Goal: Transaction & Acquisition: Purchase product/service

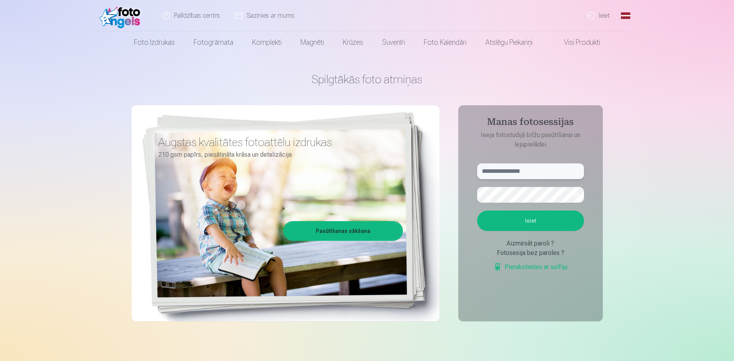
click at [511, 169] on input "text" at bounding box center [530, 171] width 107 height 16
type input "**********"
click at [477, 211] on button "Ieiet" at bounding box center [530, 221] width 107 height 20
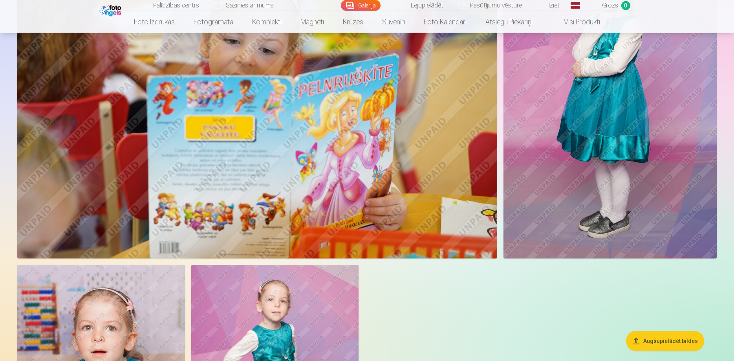
scroll to position [4687, 0]
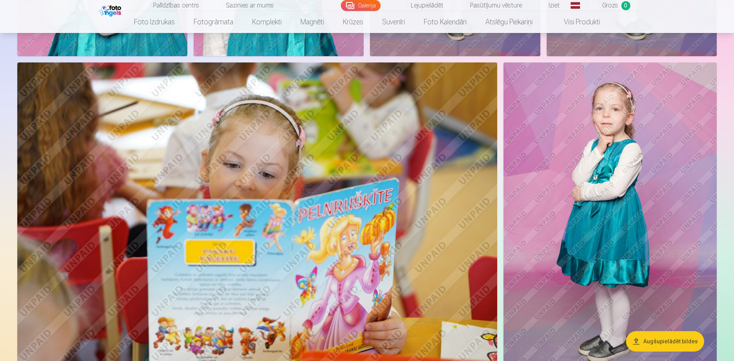
click at [570, 22] on link "Visi produkti" at bounding box center [576, 22] width 68 height 22
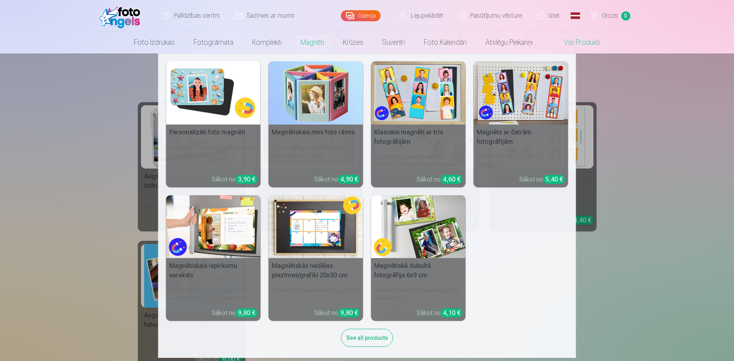
click at [77, 174] on nav "Personalizēti foto magnēti Saglabājiet skaistākās atmiņas uz ledusskapja Sākot …" at bounding box center [367, 205] width 734 height 304
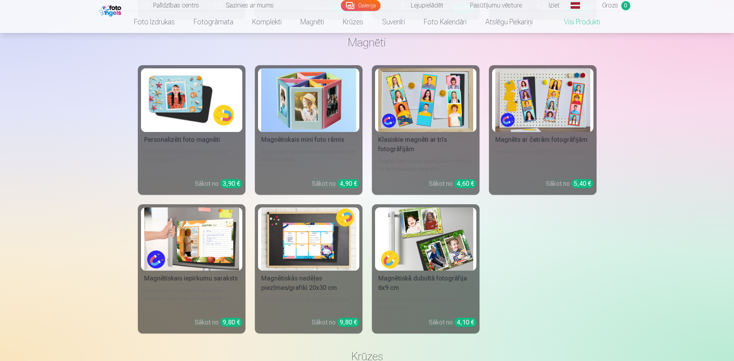
scroll to position [721, 0]
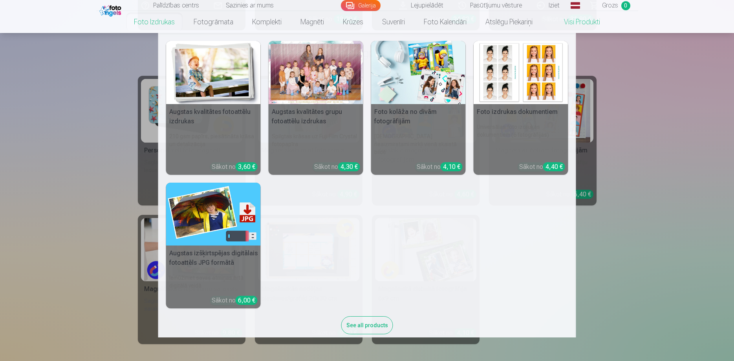
click at [161, 20] on link "Foto izdrukas" at bounding box center [155, 22] width 60 height 22
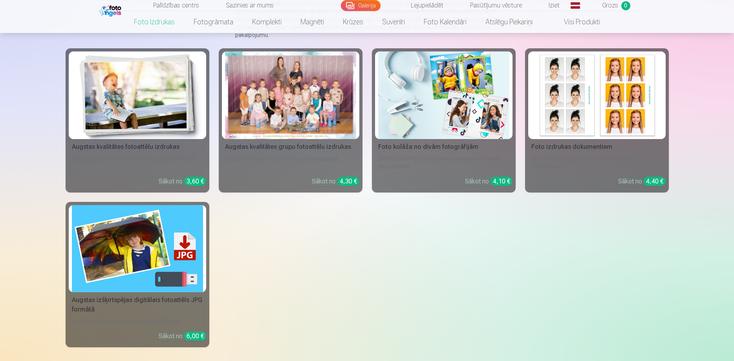
scroll to position [80, 0]
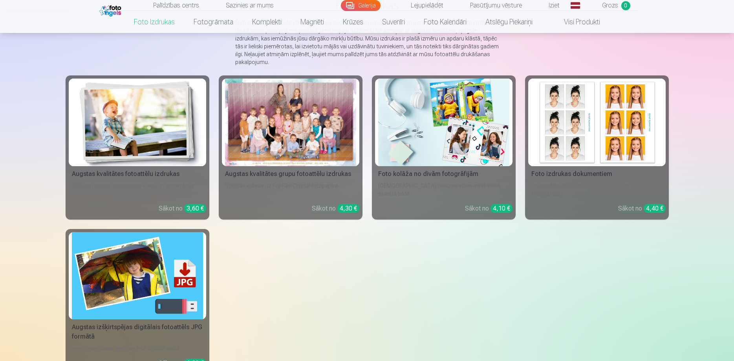
click at [143, 180] on link "Augstas kvalitātes fotoattēlu izdrukas 210 gsm papīrs, piesātināta krāsa un det…" at bounding box center [138, 147] width 144 height 144
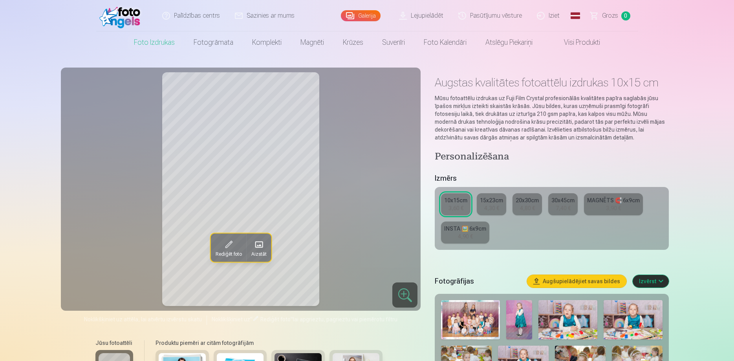
click at [473, 232] on div "INSTA 🖼️ 6x9cm" at bounding box center [465, 229] width 42 height 8
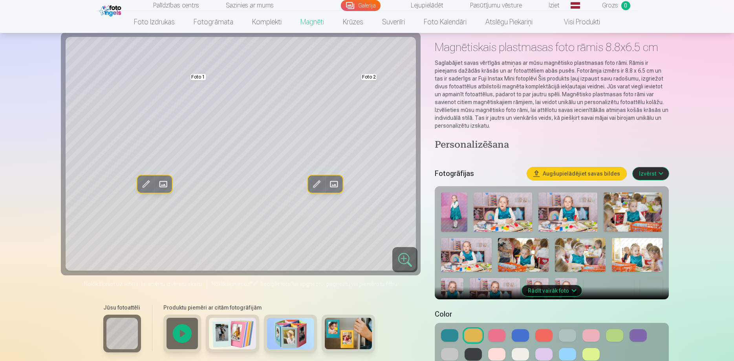
scroll to position [40, 0]
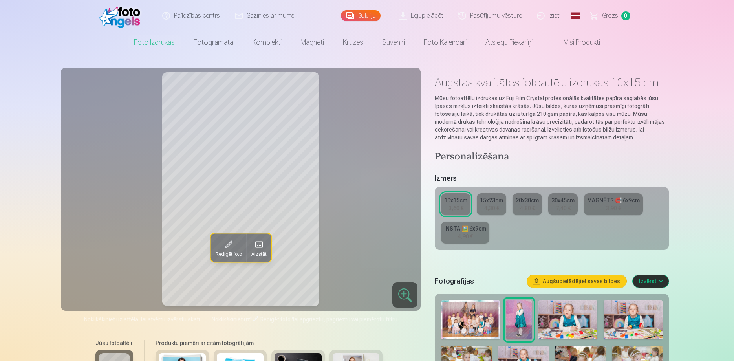
click at [500, 211] on link "15x23cm 4,30 €" at bounding box center [491, 204] width 29 height 22
click at [524, 211] on div "4,80 €" at bounding box center [527, 208] width 15 height 8
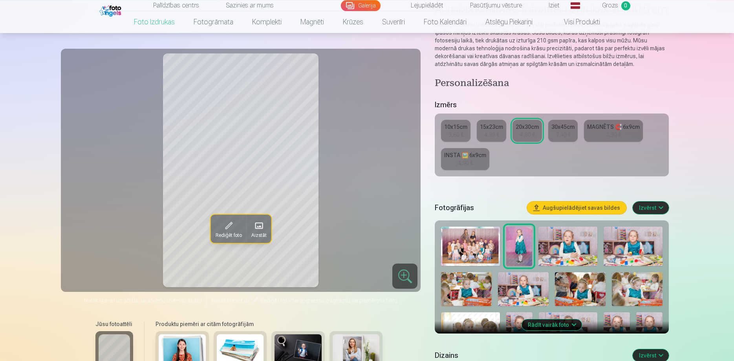
scroll to position [80, 0]
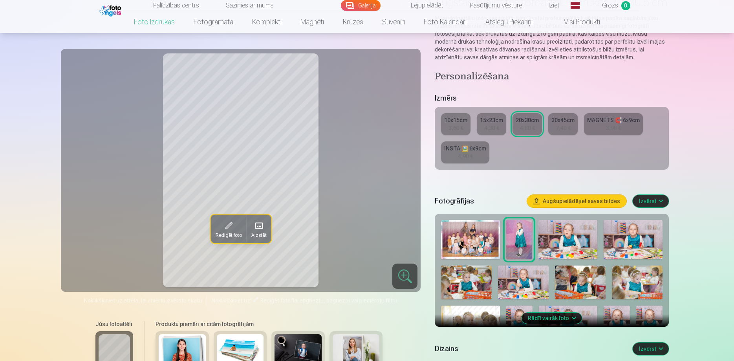
click at [462, 287] on img at bounding box center [466, 283] width 51 height 34
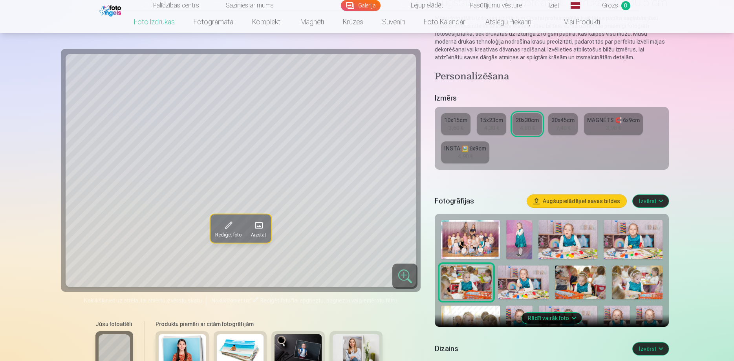
click at [469, 248] on img at bounding box center [470, 239] width 59 height 39
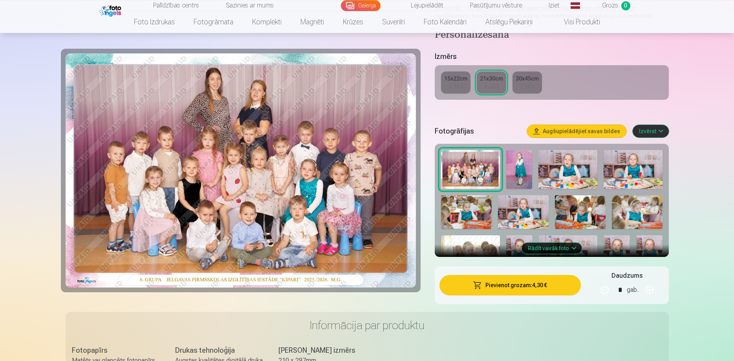
scroll to position [160, 0]
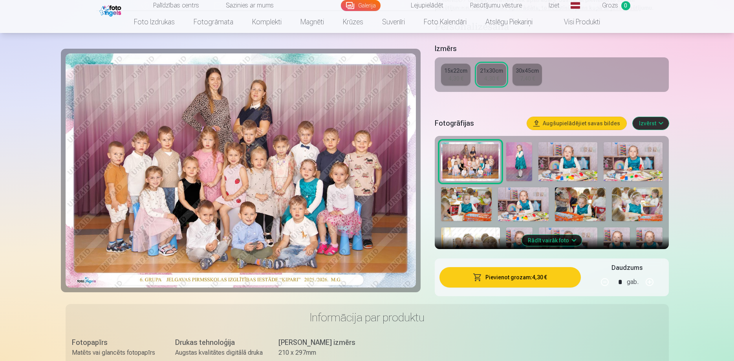
click at [572, 240] on button "Rādīt vairāk foto" at bounding box center [552, 240] width 60 height 11
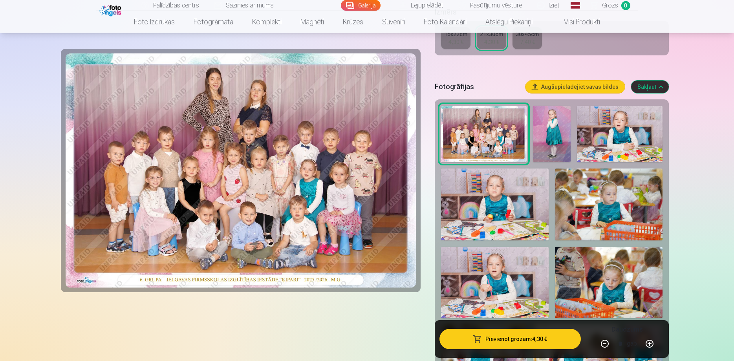
scroll to position [200, 0]
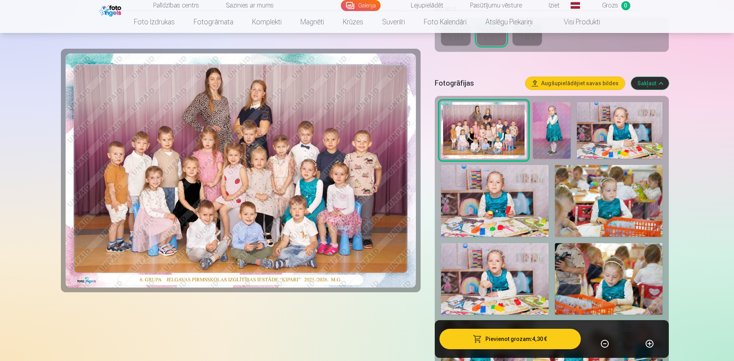
click at [512, 214] on img at bounding box center [495, 200] width 108 height 71
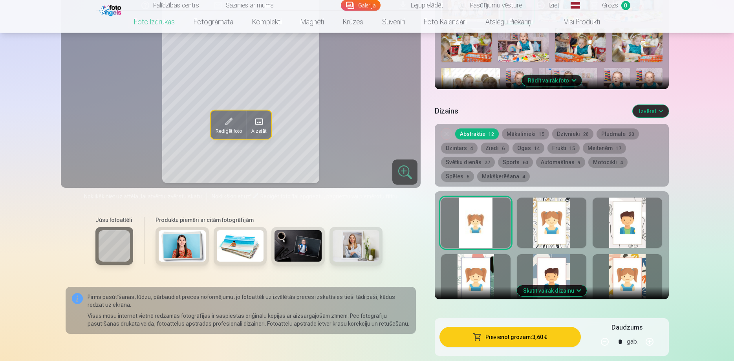
scroll to position [321, 0]
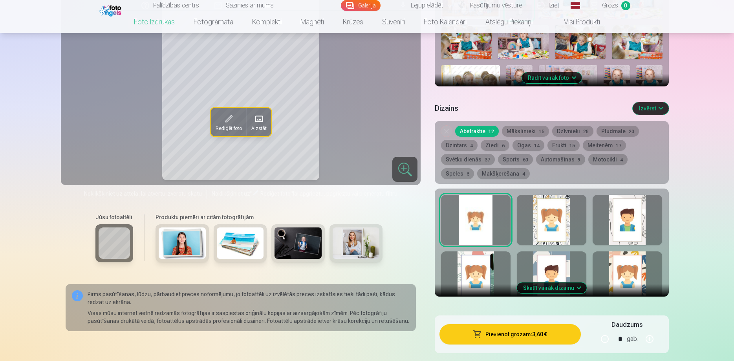
click at [297, 246] on img at bounding box center [298, 242] width 47 height 31
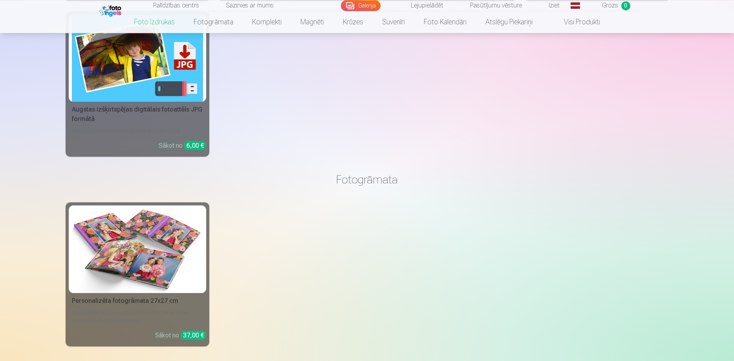
scroll to position [1002, 0]
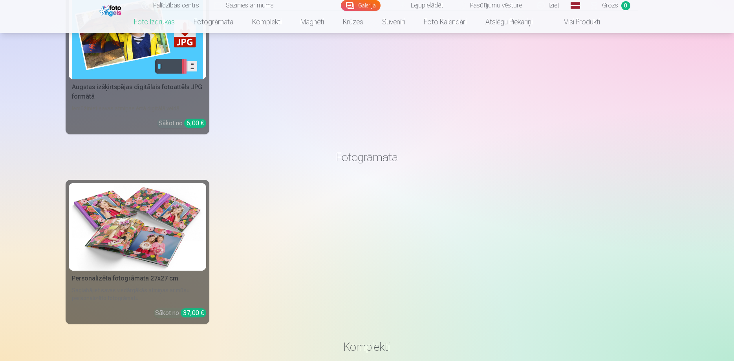
click at [106, 11] on img at bounding box center [111, 9] width 24 height 13
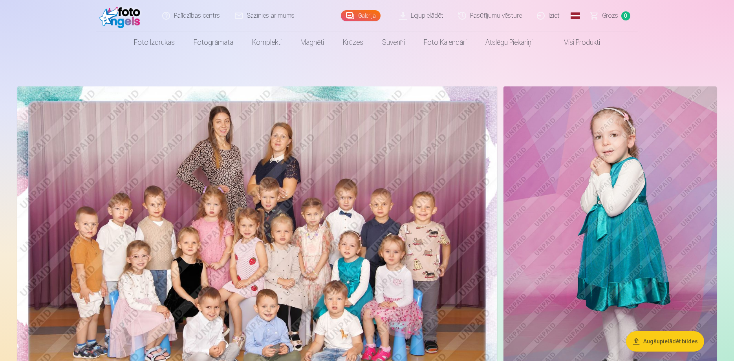
click at [424, 18] on link "Lejupielādēt" at bounding box center [421, 15] width 59 height 31
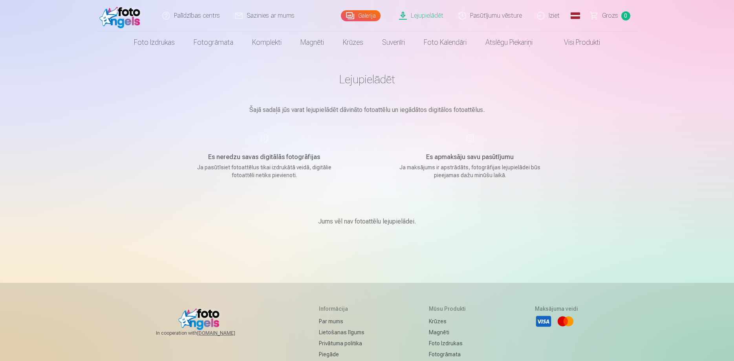
click at [597, 43] on link "Visi produkti" at bounding box center [576, 42] width 68 height 22
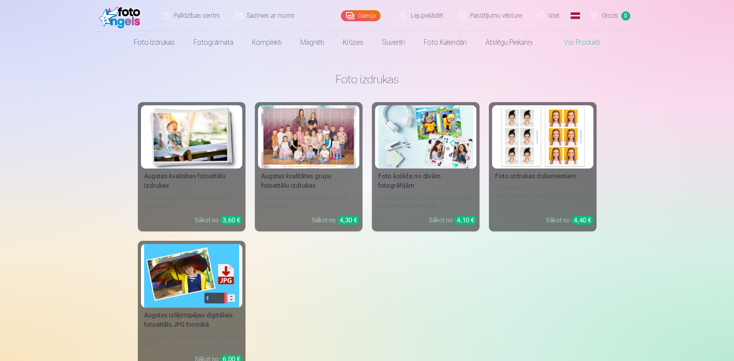
scroll to position [160, 0]
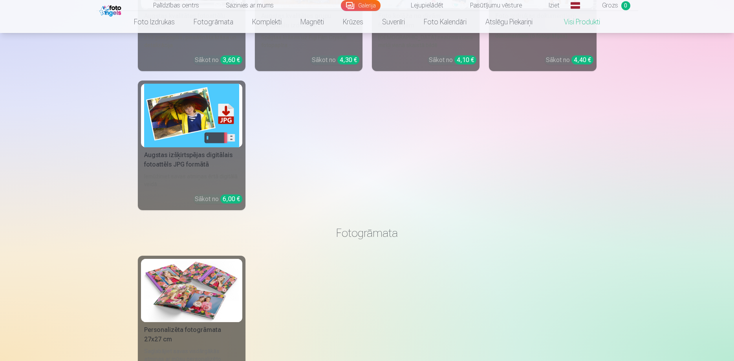
click at [205, 138] on img at bounding box center [191, 115] width 95 height 63
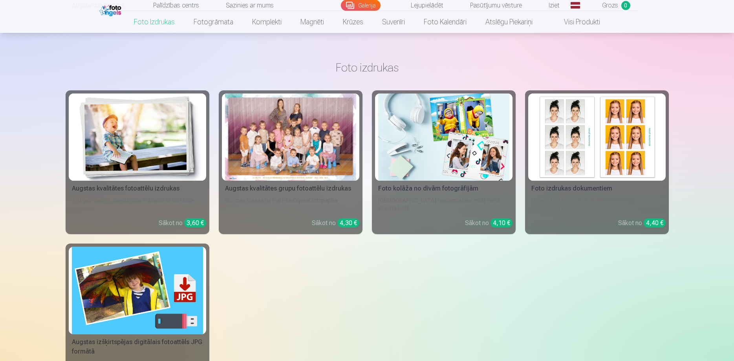
scroll to position [441, 0]
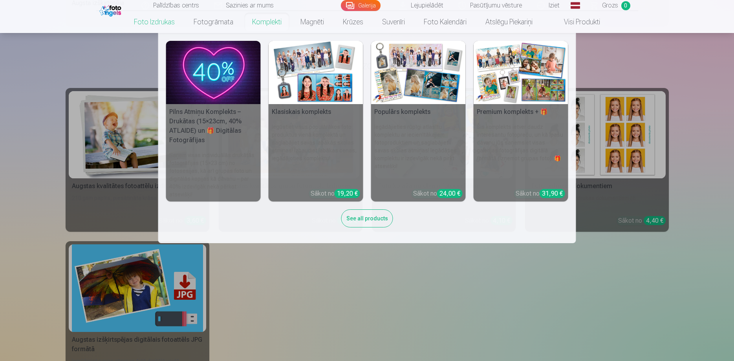
click at [214, 65] on img at bounding box center [213, 72] width 95 height 63
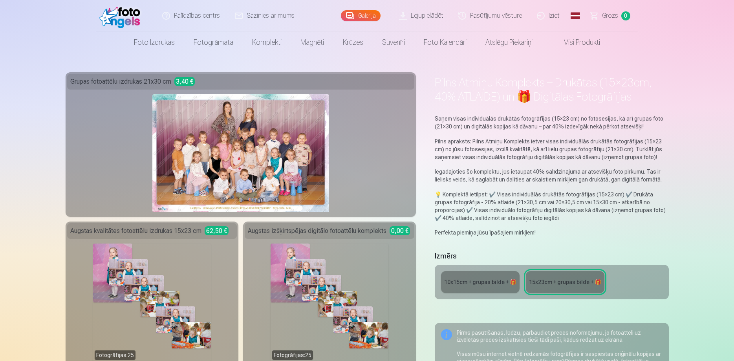
click at [564, 45] on link "Visi produkti" at bounding box center [576, 42] width 68 height 22
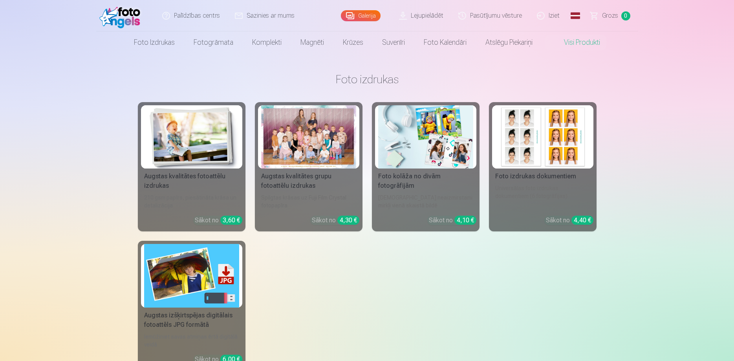
click at [372, 13] on link "Galerija" at bounding box center [361, 15] width 40 height 11
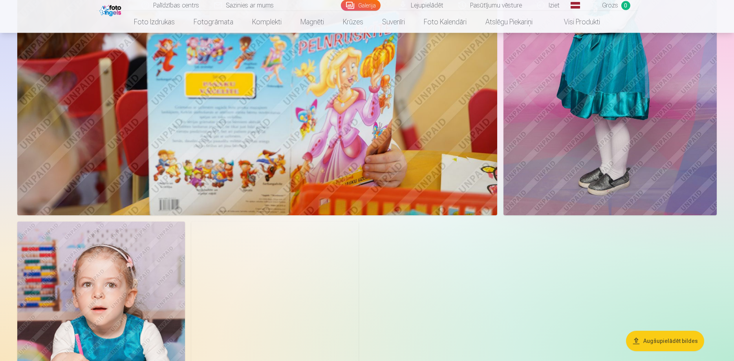
scroll to position [4888, 0]
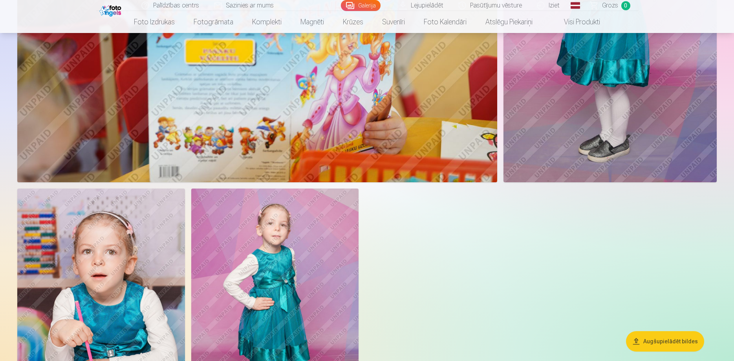
click at [273, 274] on img at bounding box center [275, 314] width 168 height 251
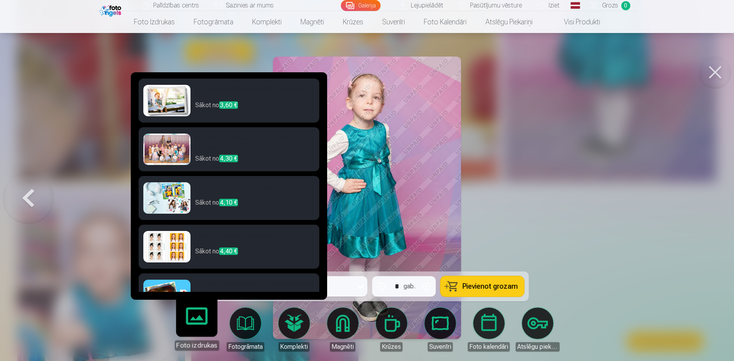
click at [271, 198] on p "Sākot no 4,10 €" at bounding box center [254, 206] width 119 height 16
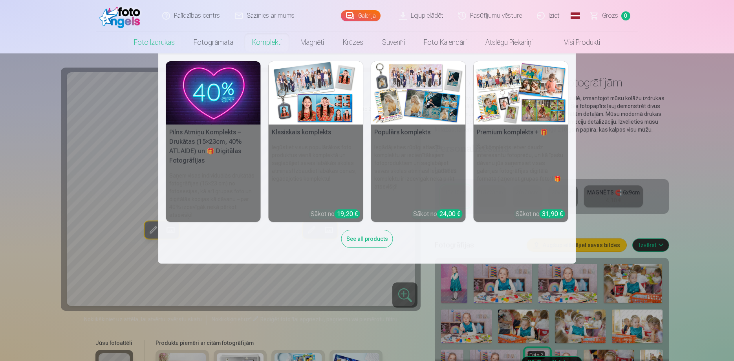
click at [368, 236] on div "See all products" at bounding box center [367, 239] width 52 height 18
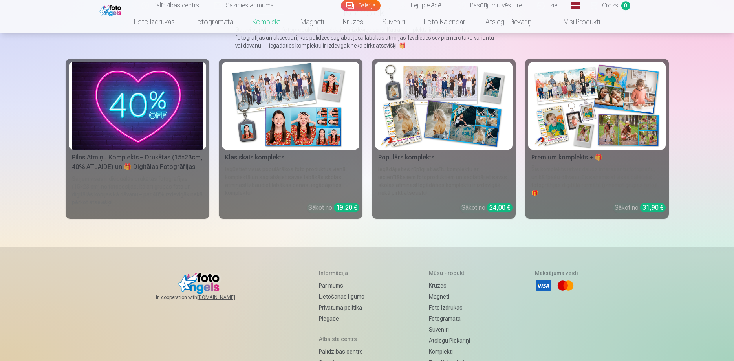
scroll to position [40, 0]
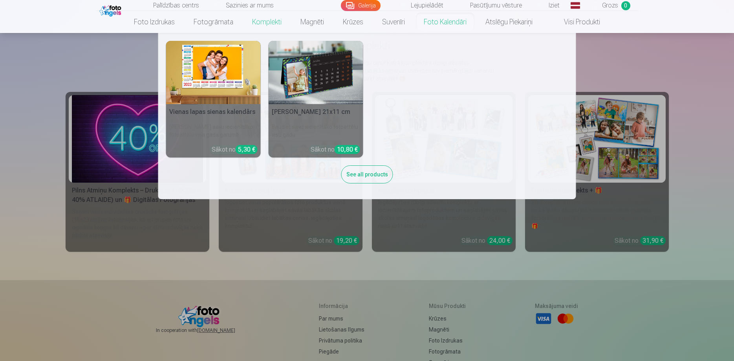
click at [371, 180] on div "See all products" at bounding box center [367, 174] width 52 height 18
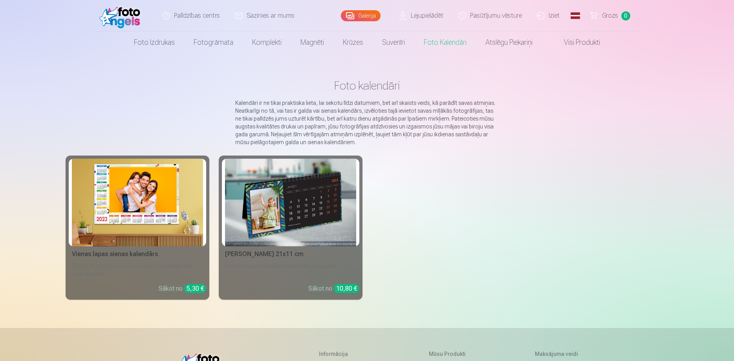
click at [590, 43] on link "Visi produkti" at bounding box center [576, 42] width 68 height 22
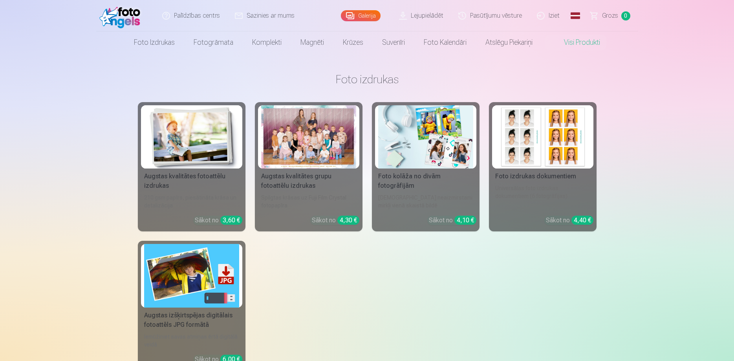
click at [187, 161] on img at bounding box center [191, 136] width 95 height 63
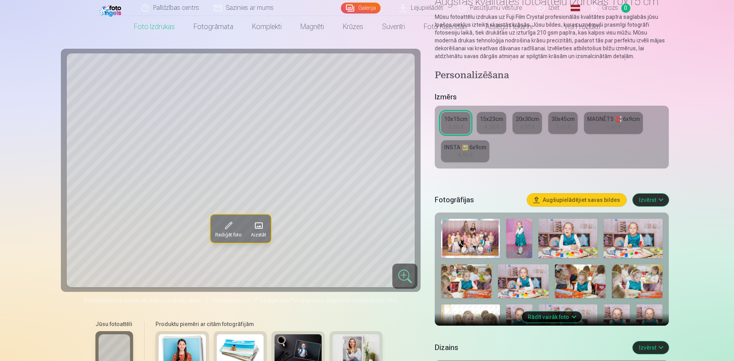
scroll to position [120, 0]
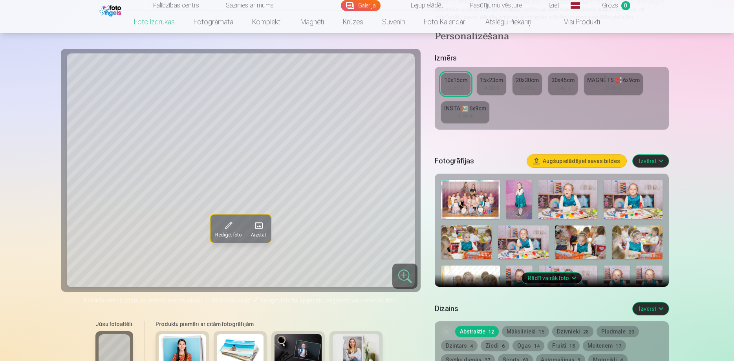
click at [658, 159] on button "Izvērst" at bounding box center [651, 161] width 36 height 13
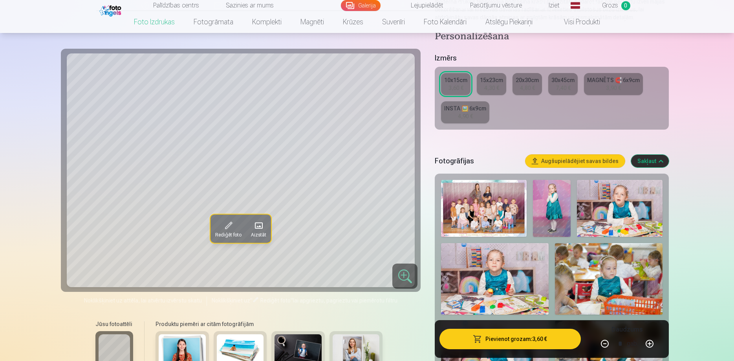
click at [650, 162] on button "Sakļaut" at bounding box center [650, 161] width 38 height 13
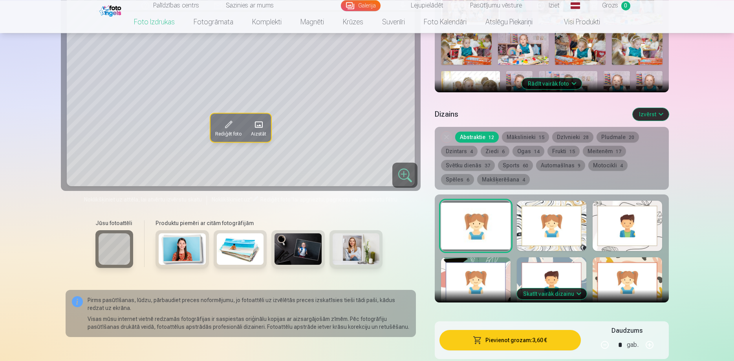
scroll to position [318, 0]
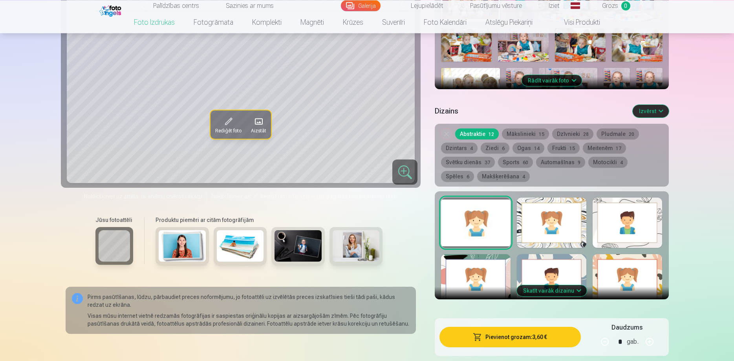
click at [571, 218] on div at bounding box center [552, 223] width 70 height 50
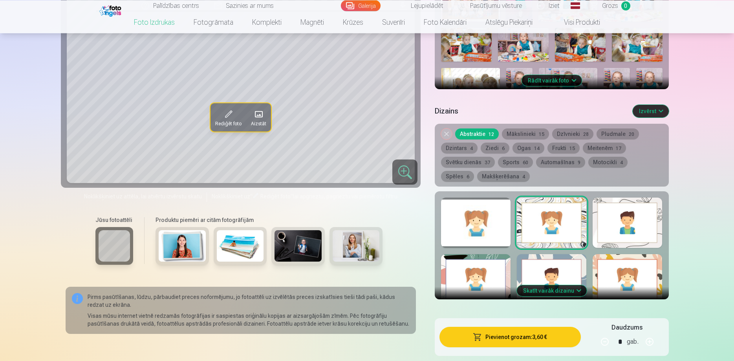
click at [486, 222] on div at bounding box center [476, 223] width 70 height 50
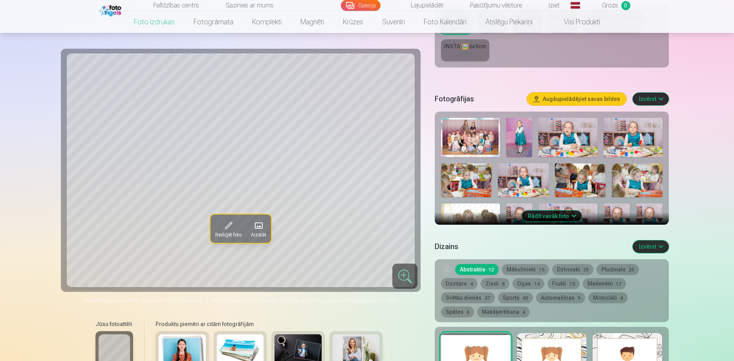
scroll to position [198, 0]
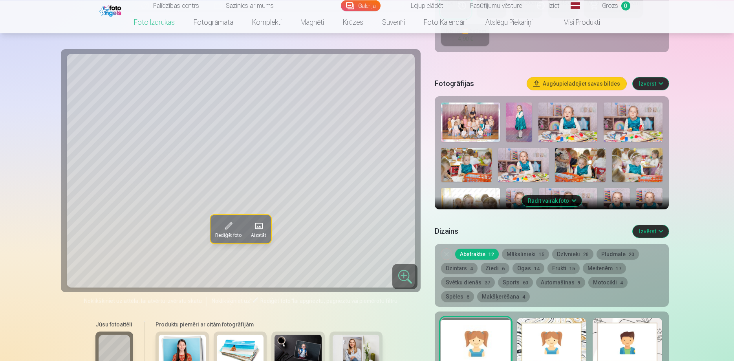
click at [555, 205] on button "Rādīt vairāk foto" at bounding box center [552, 200] width 60 height 11
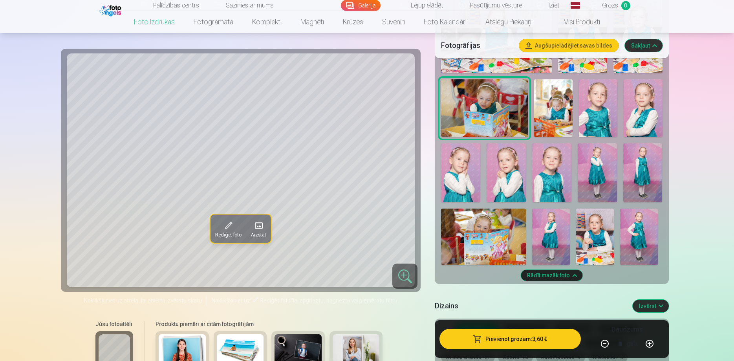
scroll to position [598, 0]
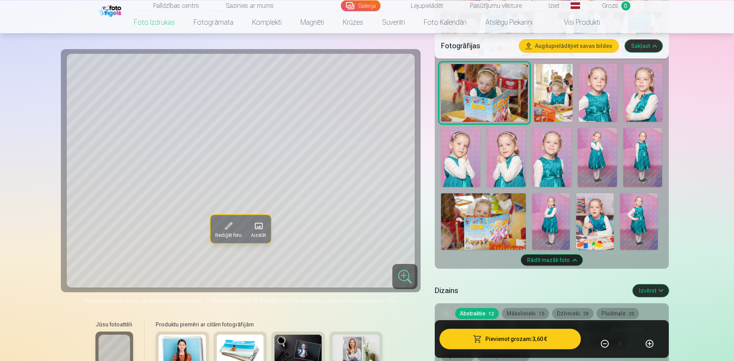
click at [636, 224] on img at bounding box center [639, 221] width 38 height 57
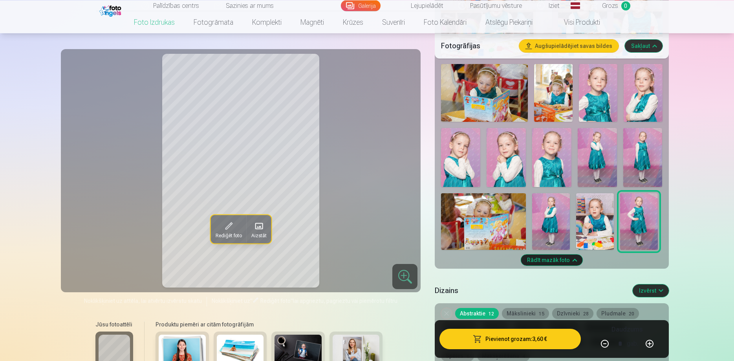
click at [555, 226] on img at bounding box center [551, 221] width 38 height 57
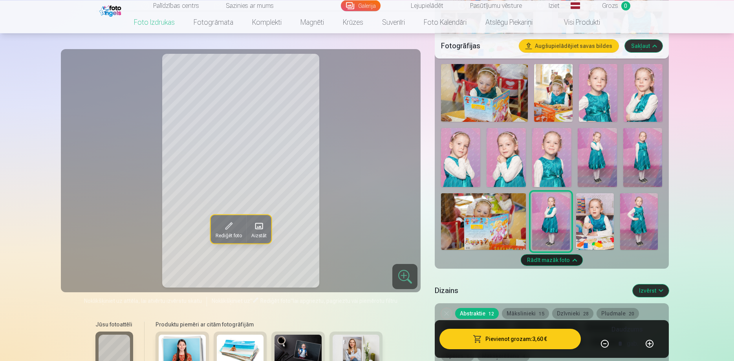
click at [642, 225] on img at bounding box center [639, 221] width 38 height 57
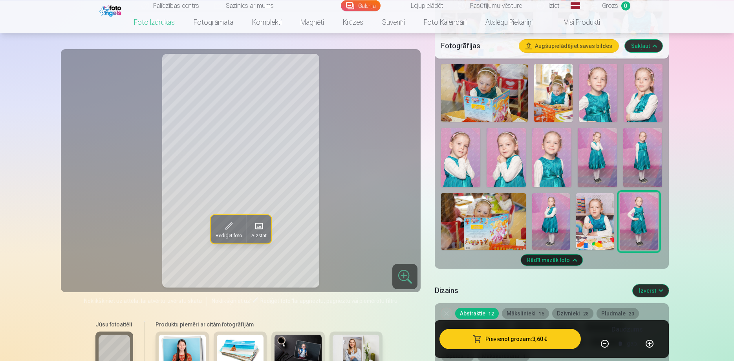
click at [227, 229] on span at bounding box center [228, 225] width 13 height 13
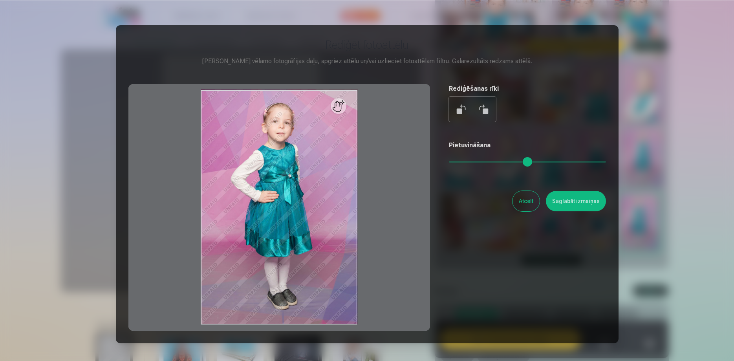
scroll to position [0, 0]
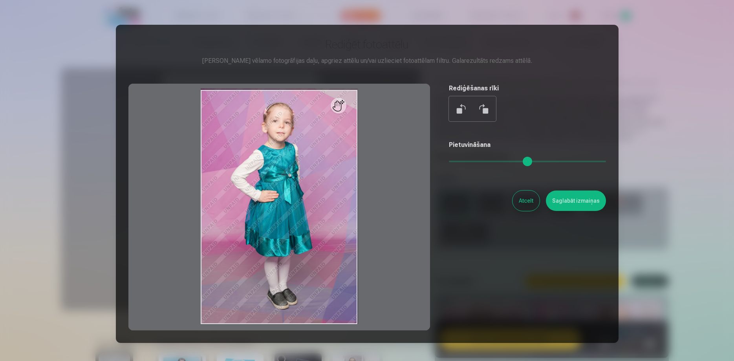
click at [527, 201] on button "Atcelt" at bounding box center [526, 200] width 27 height 20
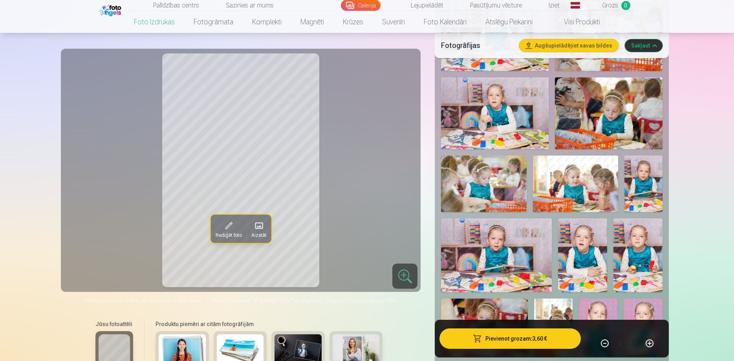
scroll to position [401, 0]
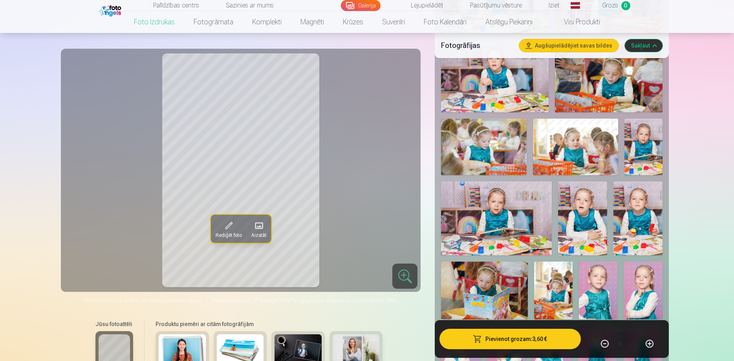
click at [586, 152] on img at bounding box center [575, 147] width 85 height 57
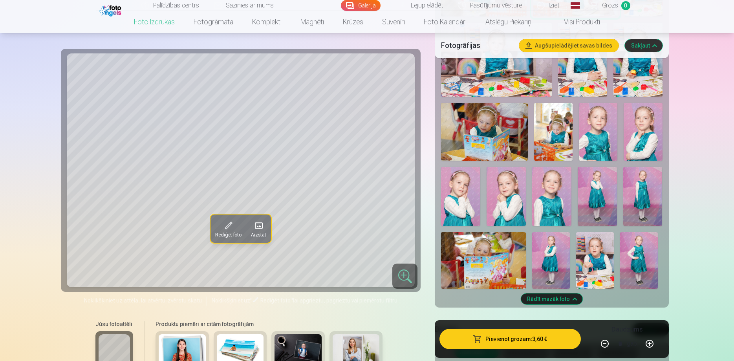
scroll to position [561, 0]
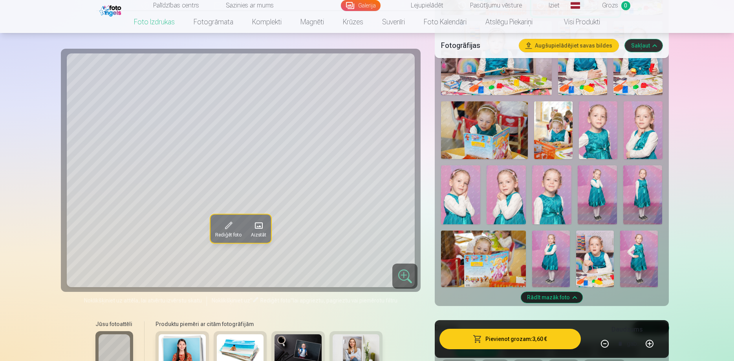
click at [644, 262] on img at bounding box center [639, 259] width 38 height 57
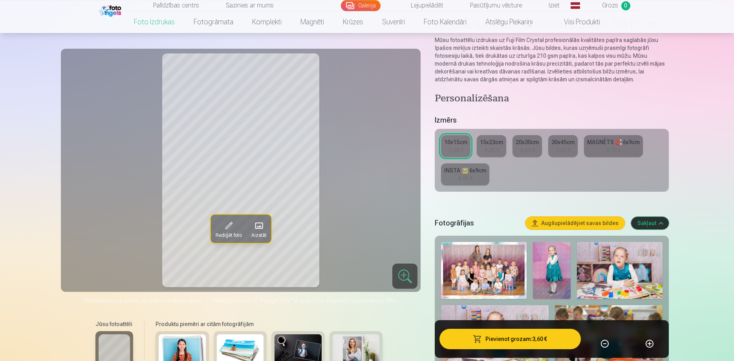
scroll to position [40, 0]
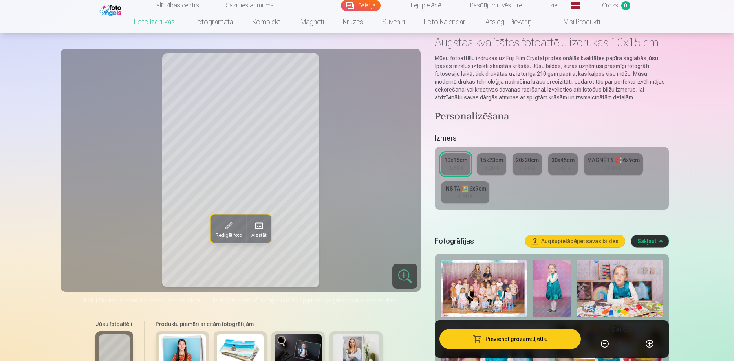
click at [517, 167] on link "20x30cm 4,80 €" at bounding box center [527, 164] width 29 height 22
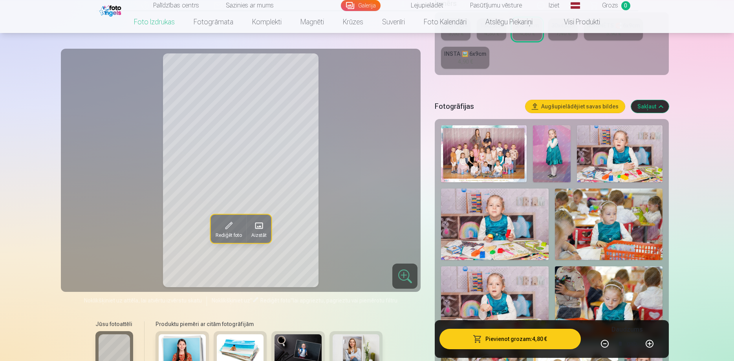
scroll to position [160, 0]
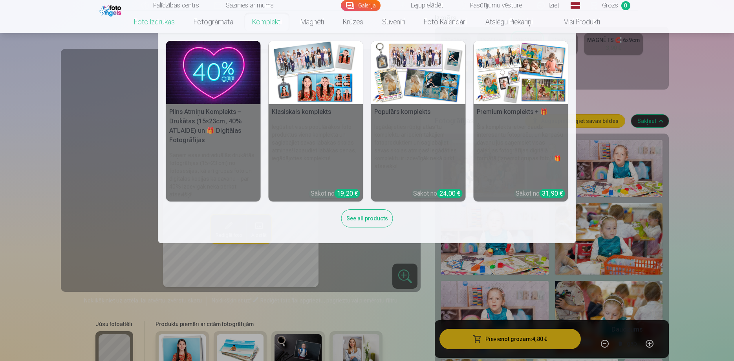
click at [371, 220] on div "See all products" at bounding box center [367, 218] width 52 height 18
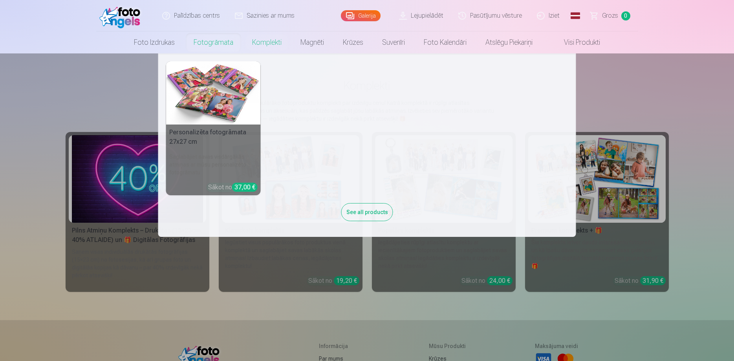
click at [219, 42] on link "Fotogrāmata" at bounding box center [213, 42] width 59 height 22
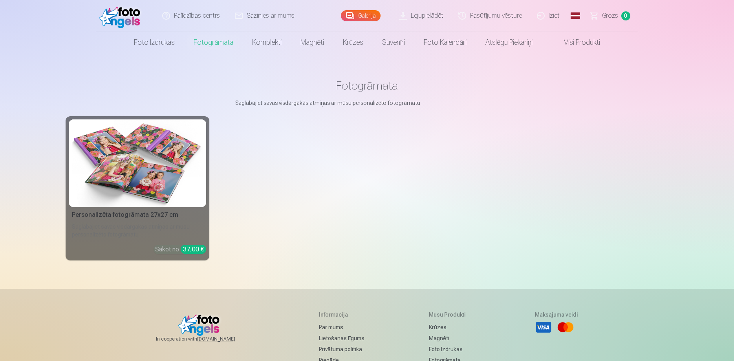
click at [153, 185] on img at bounding box center [137, 163] width 131 height 88
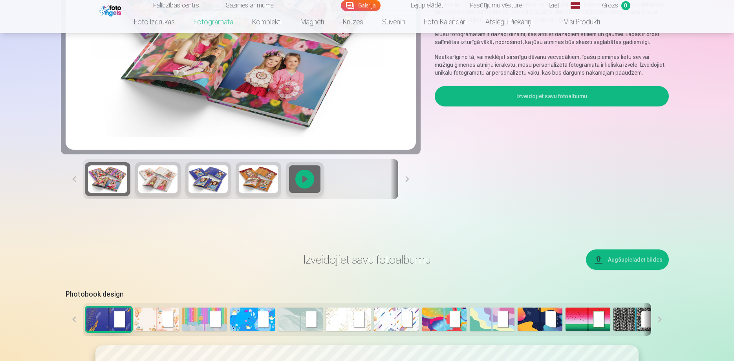
scroll to position [160, 0]
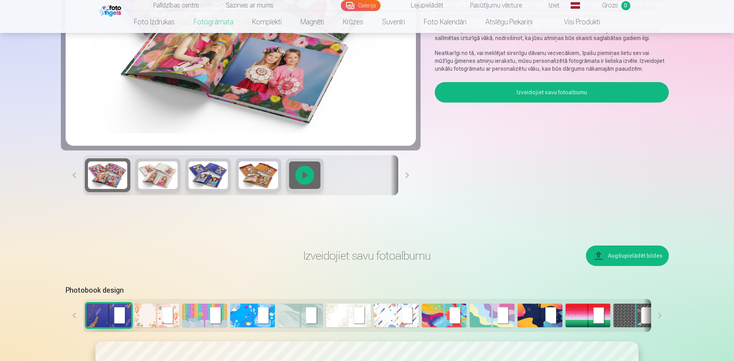
click at [411, 174] on button at bounding box center [407, 175] width 18 height 40
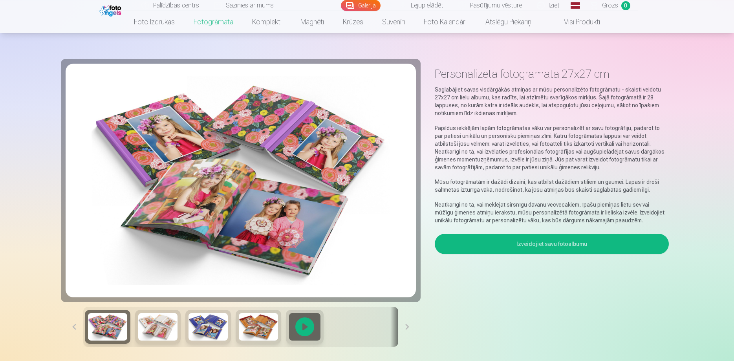
scroll to position [0, 0]
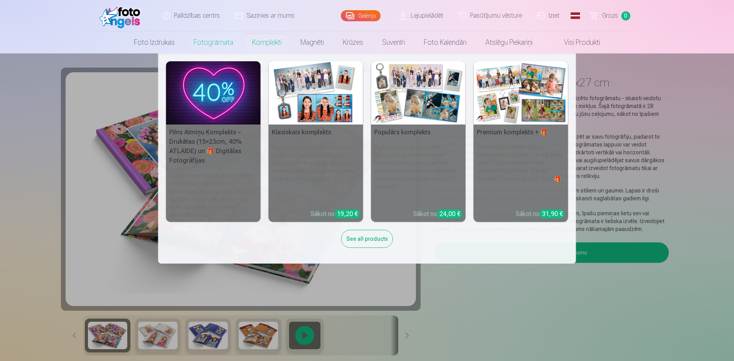
click at [408, 142] on h6 "Iegādājieties rūpīgi atlasītu komplektu ar iecienītākajiem fotoproduktiem un sa…" at bounding box center [418, 173] width 95 height 66
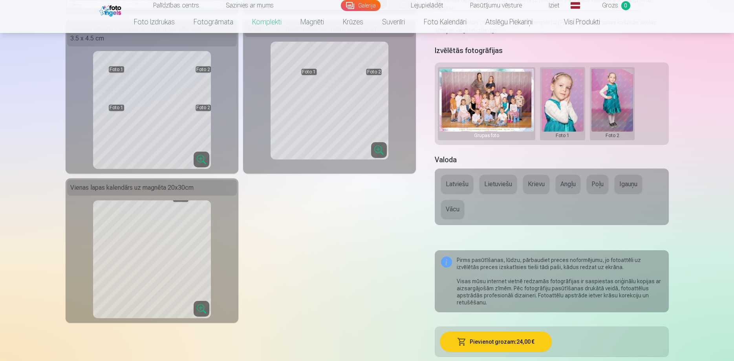
scroll to position [200, 0]
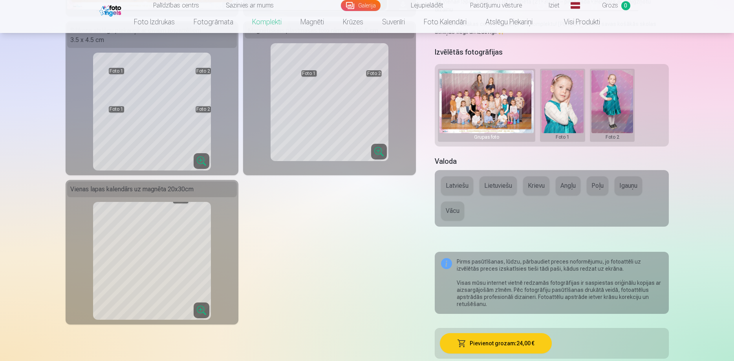
click at [538, 180] on button "Krievu" at bounding box center [536, 185] width 26 height 19
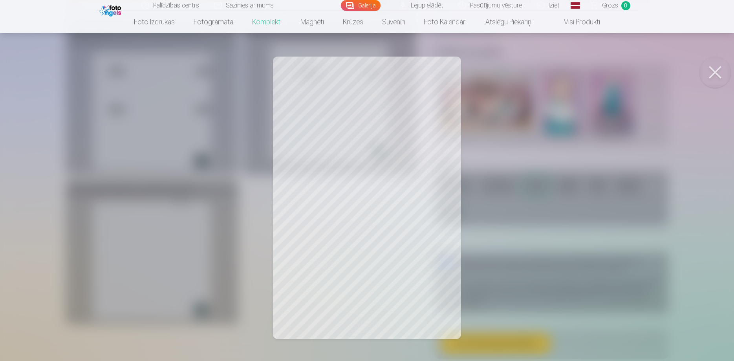
click at [720, 70] on button at bounding box center [715, 72] width 31 height 31
click at [370, 212] on div at bounding box center [367, 180] width 734 height 361
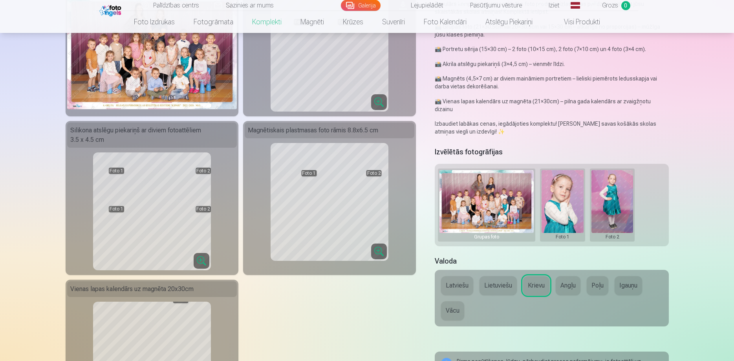
scroll to position [120, 0]
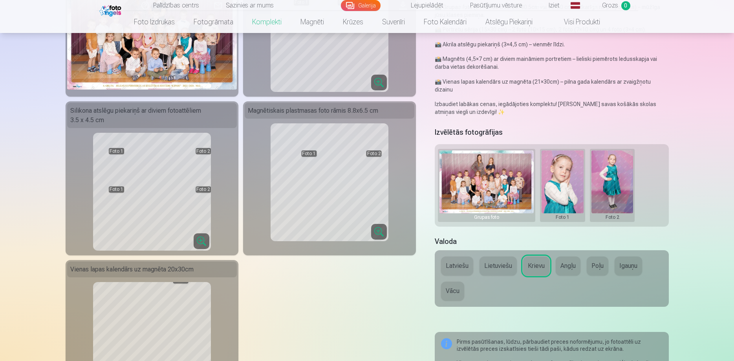
click at [564, 176] on button at bounding box center [563, 185] width 42 height 70
click at [571, 174] on button "Nomainiet foto" at bounding box center [563, 178] width 64 height 22
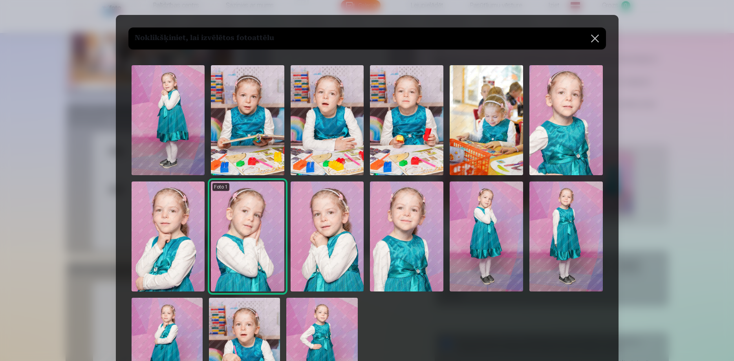
scroll to position [0, 0]
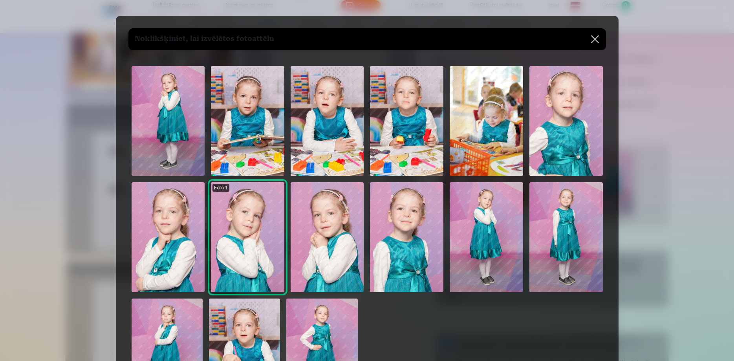
click at [598, 35] on button at bounding box center [595, 39] width 22 height 22
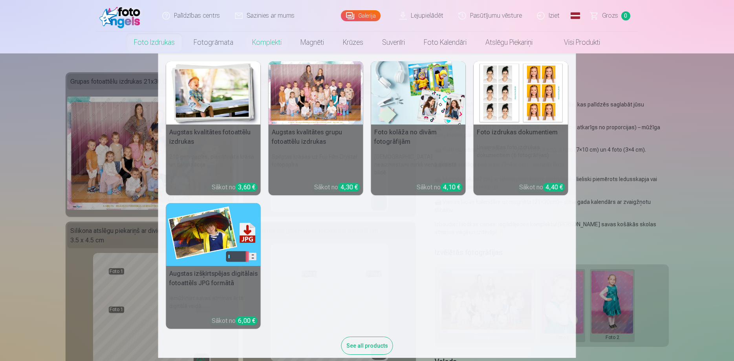
click at [400, 106] on img at bounding box center [418, 92] width 95 height 63
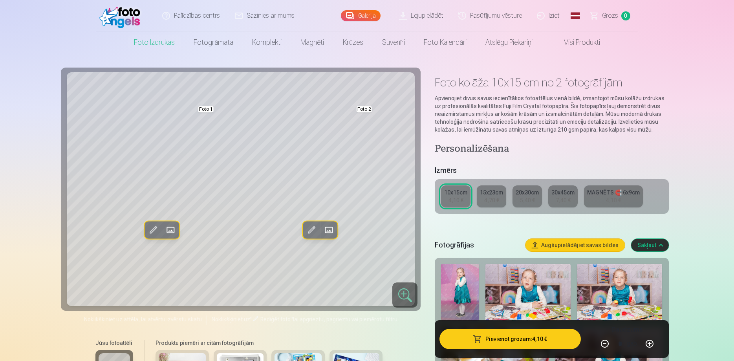
click at [493, 199] on div "4,70 €" at bounding box center [491, 200] width 15 height 8
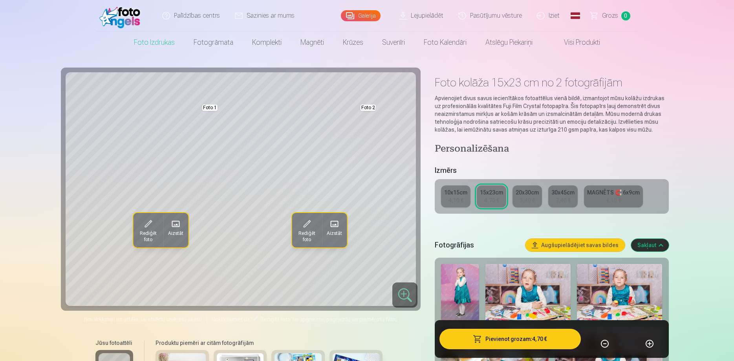
click at [607, 198] on div "4,10 €" at bounding box center [613, 200] width 15 height 8
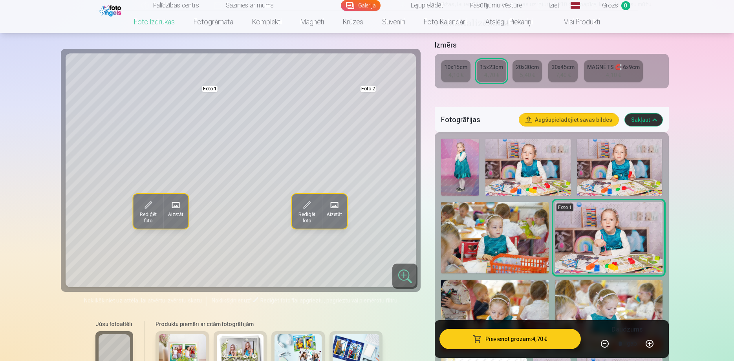
scroll to position [120, 0]
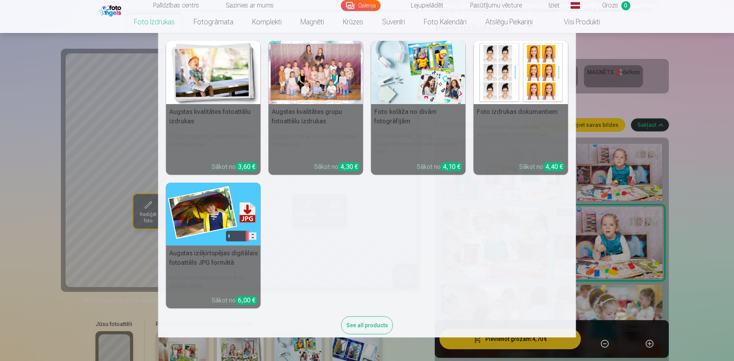
click at [406, 87] on img at bounding box center [418, 72] width 95 height 63
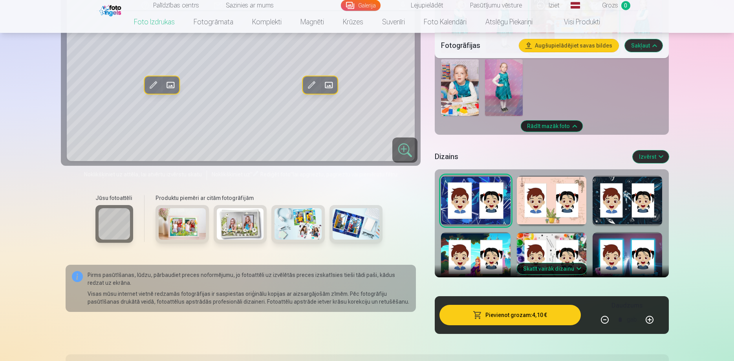
scroll to position [721, 0]
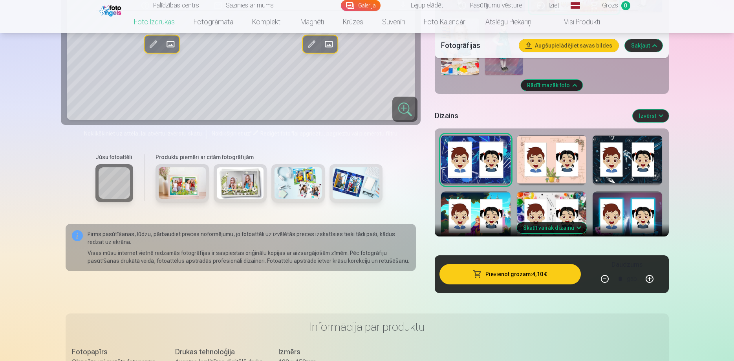
click at [559, 230] on button "Skatīt vairāk dizainu" at bounding box center [552, 227] width 70 height 11
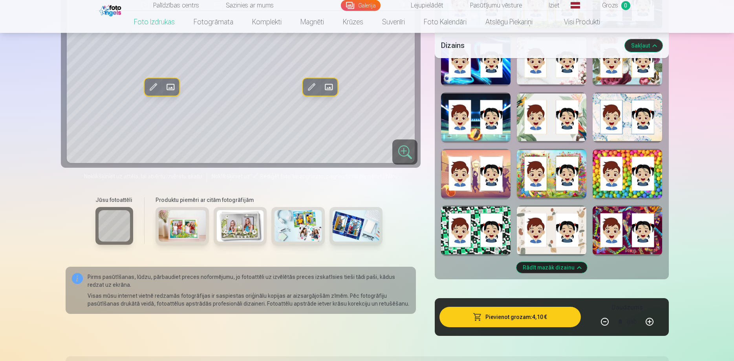
scroll to position [1162, 0]
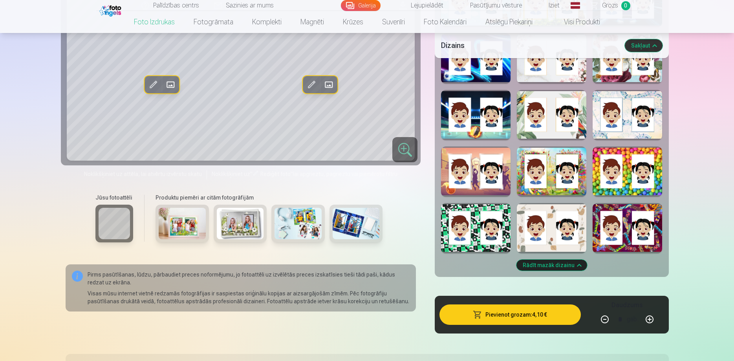
click at [575, 249] on div at bounding box center [552, 228] width 70 height 50
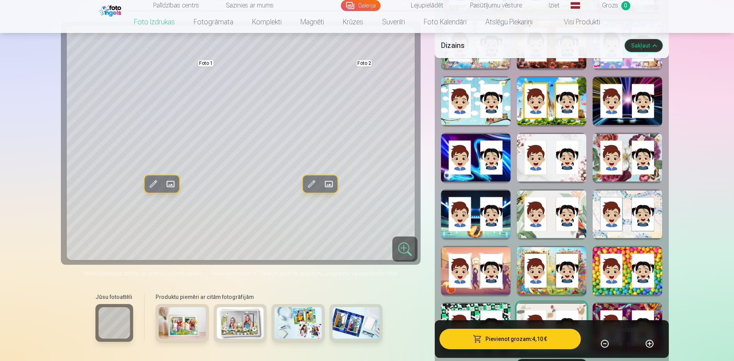
scroll to position [1042, 0]
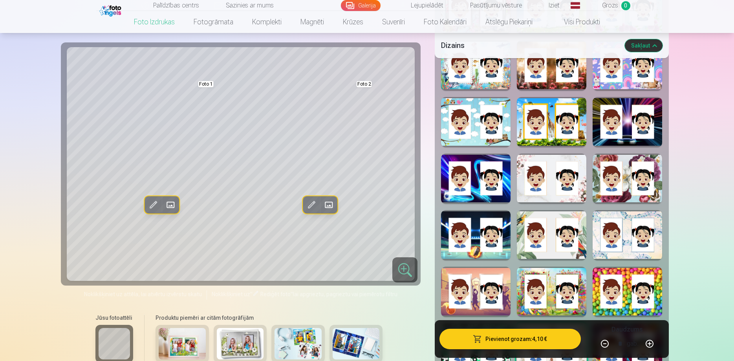
click at [563, 251] on div at bounding box center [552, 235] width 70 height 50
click at [554, 195] on div at bounding box center [552, 179] width 70 height 50
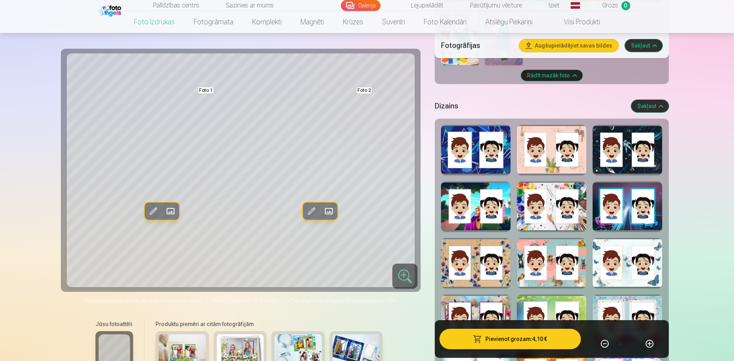
scroll to position [721, 0]
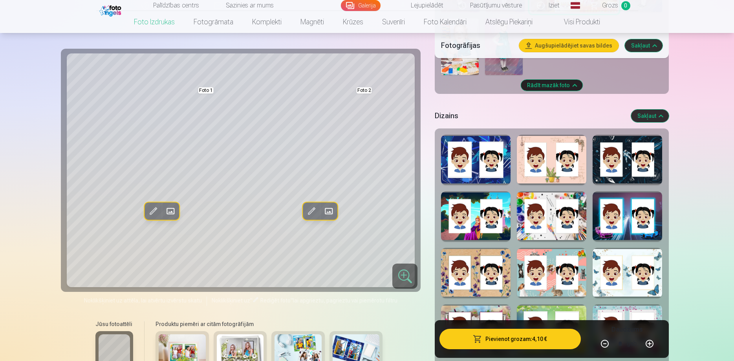
click at [557, 176] on div at bounding box center [552, 160] width 70 height 50
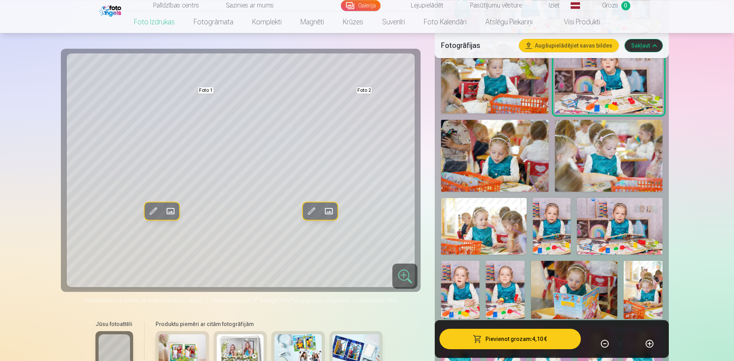
scroll to position [321, 0]
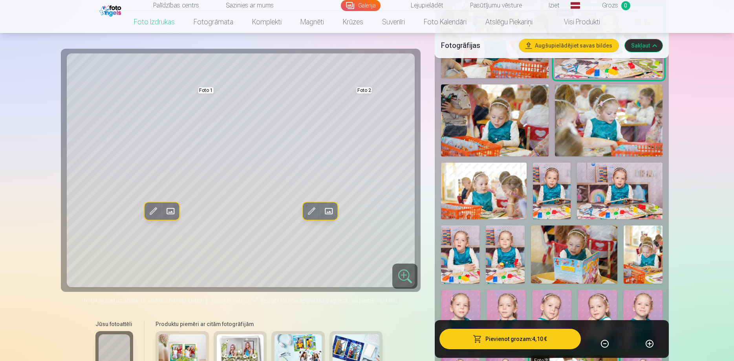
click at [156, 209] on span at bounding box center [153, 211] width 13 height 13
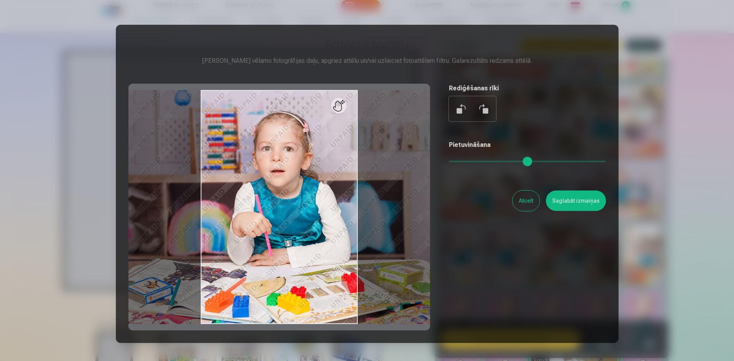
click at [457, 111] on button at bounding box center [461, 108] width 19 height 19
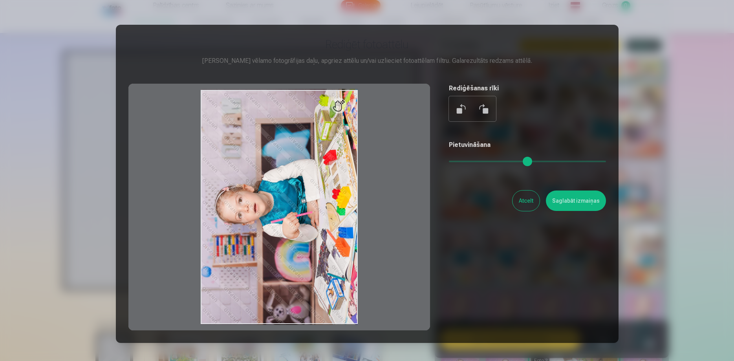
click at [457, 111] on button at bounding box center [461, 108] width 19 height 19
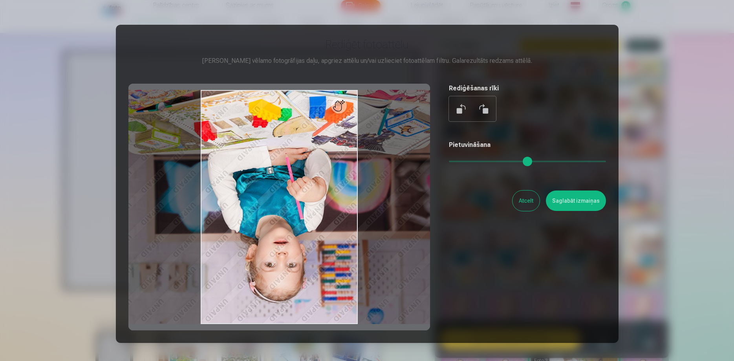
click at [457, 111] on button at bounding box center [461, 108] width 19 height 19
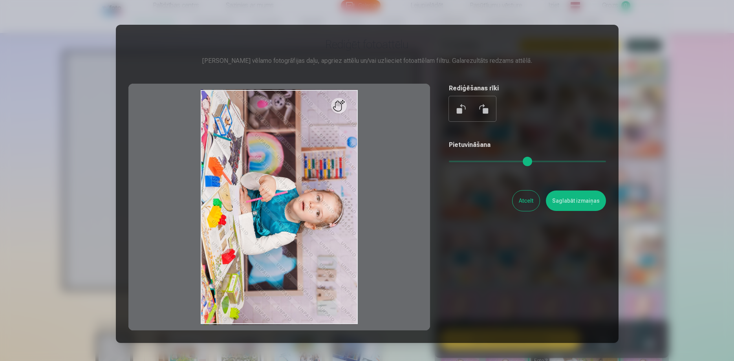
click at [457, 111] on button at bounding box center [461, 108] width 19 height 19
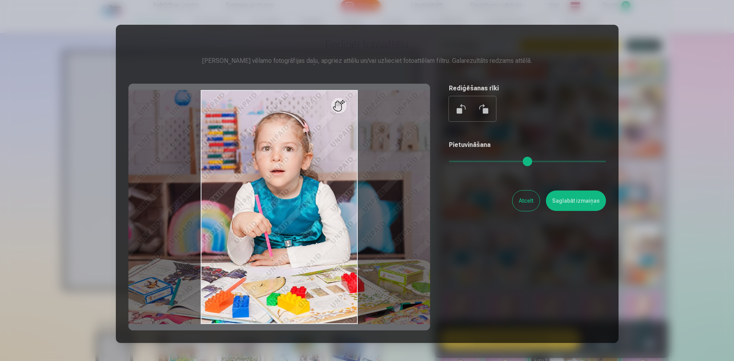
click at [660, 89] on div at bounding box center [367, 180] width 734 height 361
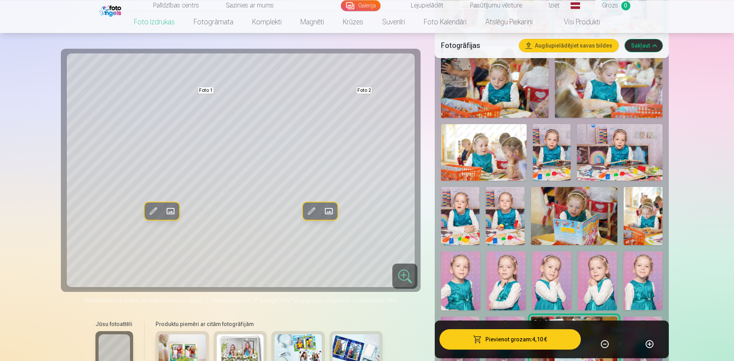
scroll to position [361, 0]
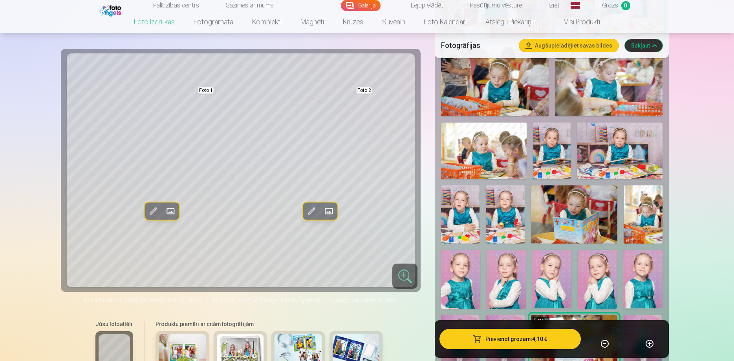
click at [509, 223] on img at bounding box center [505, 214] width 38 height 58
click at [480, 157] on img at bounding box center [483, 151] width 85 height 57
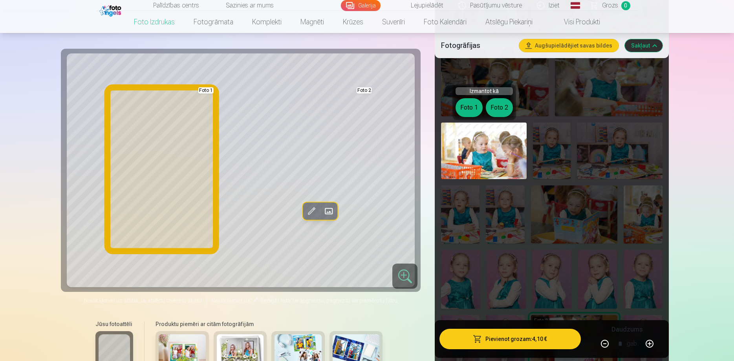
click at [474, 108] on button "Foto 1" at bounding box center [469, 107] width 27 height 19
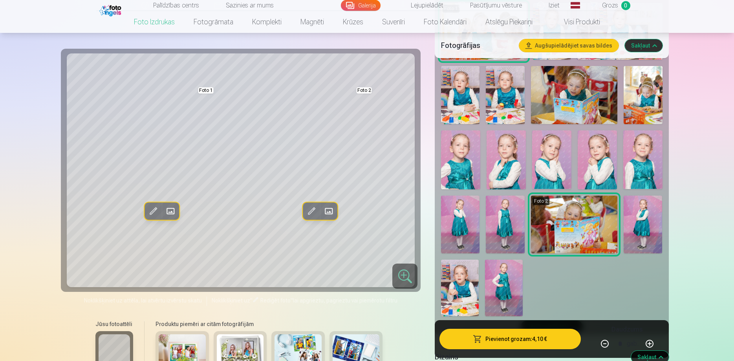
scroll to position [481, 0]
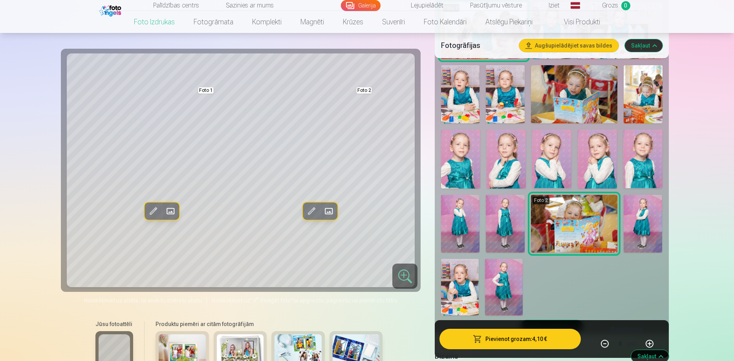
click at [460, 233] on img at bounding box center [460, 224] width 38 height 58
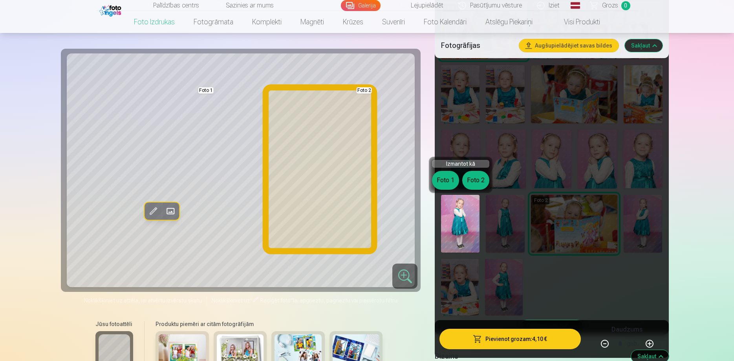
click at [472, 185] on button "Foto 2" at bounding box center [475, 180] width 27 height 19
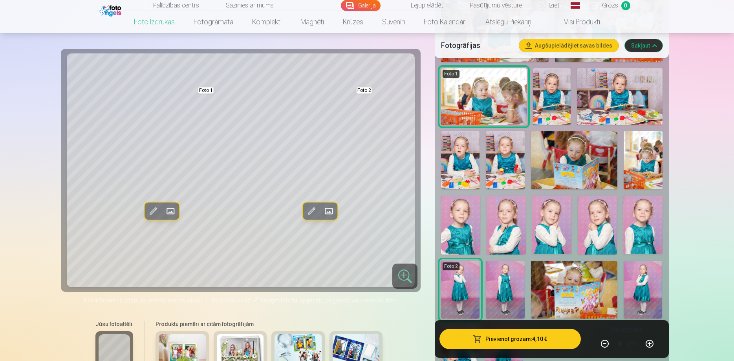
scroll to position [401, 0]
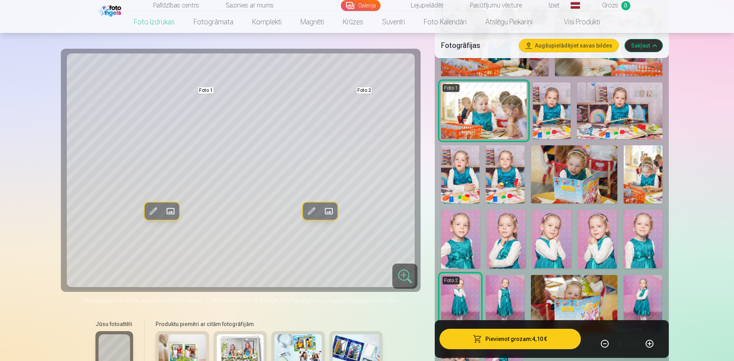
click at [509, 179] on img at bounding box center [505, 174] width 38 height 58
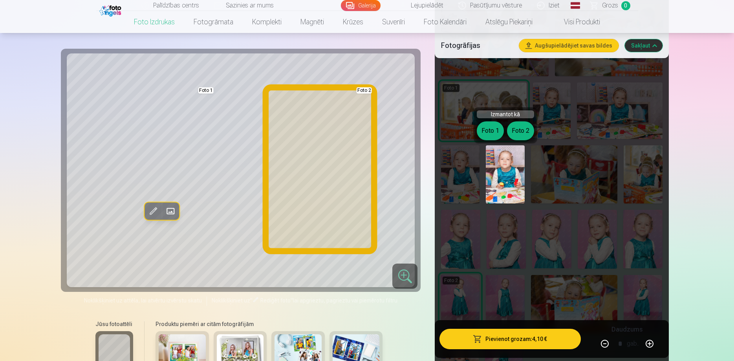
click at [517, 132] on button "Foto 2" at bounding box center [520, 130] width 27 height 19
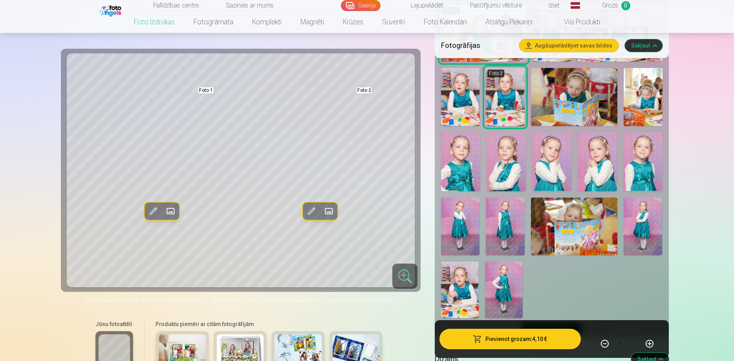
scroll to position [481, 0]
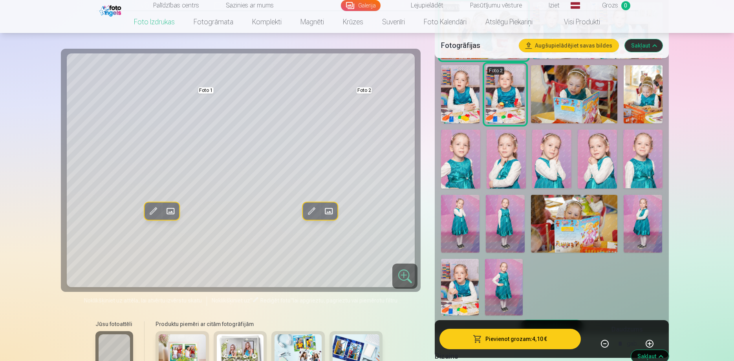
click at [501, 338] on button "Pievienot grozam : 4,10 €" at bounding box center [510, 339] width 141 height 20
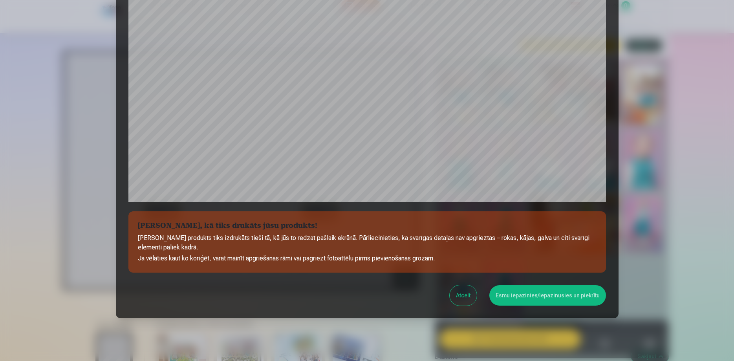
scroll to position [205, 0]
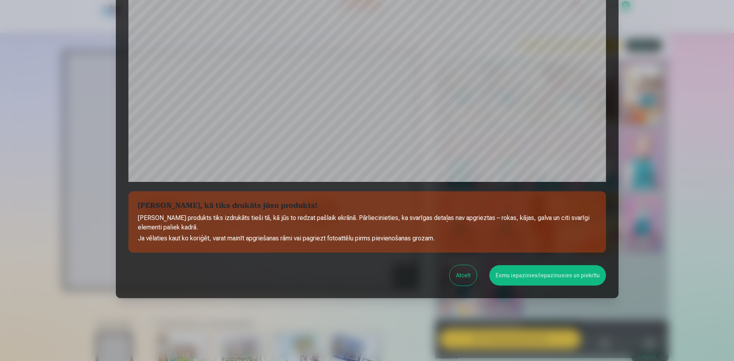
click at [556, 279] on button "Esmu iepazinies/iepazinusies un piekrītu" at bounding box center [547, 275] width 117 height 20
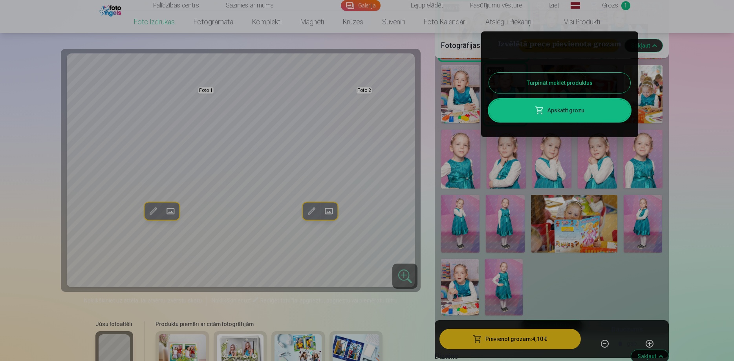
click at [584, 78] on button "Turpināt meklēt produktus" at bounding box center [559, 83] width 141 height 20
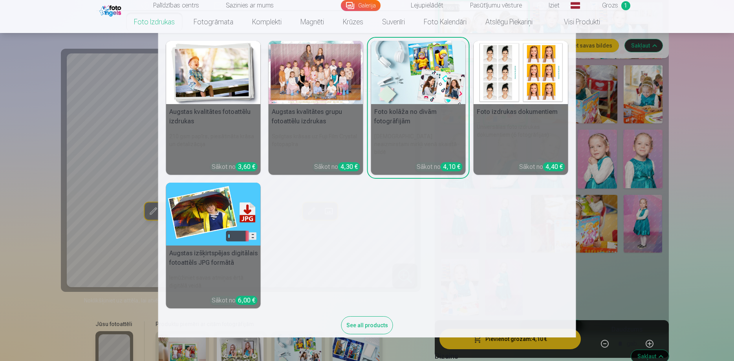
click at [214, 75] on img at bounding box center [213, 72] width 95 height 63
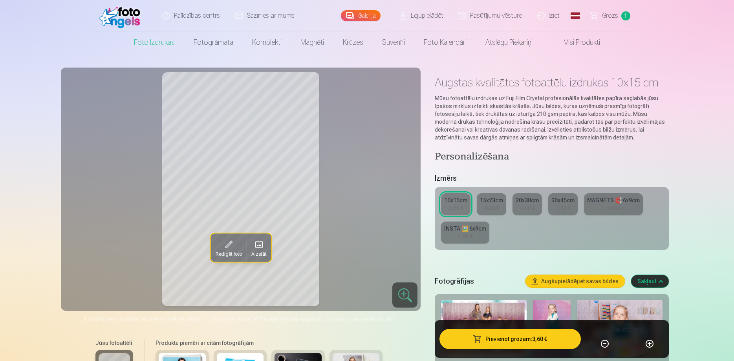
click at [501, 209] on link "15x23cm 4,30 €" at bounding box center [491, 204] width 29 height 22
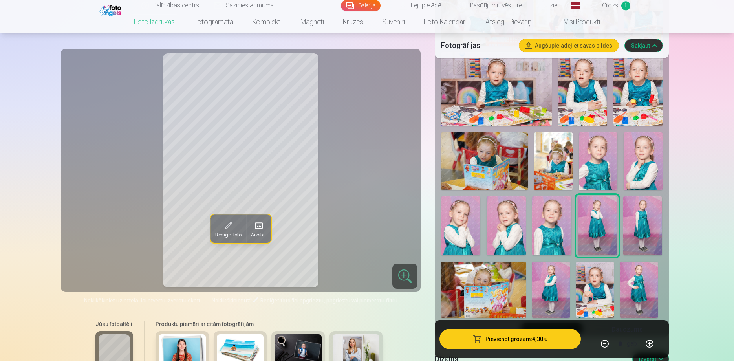
scroll to position [561, 0]
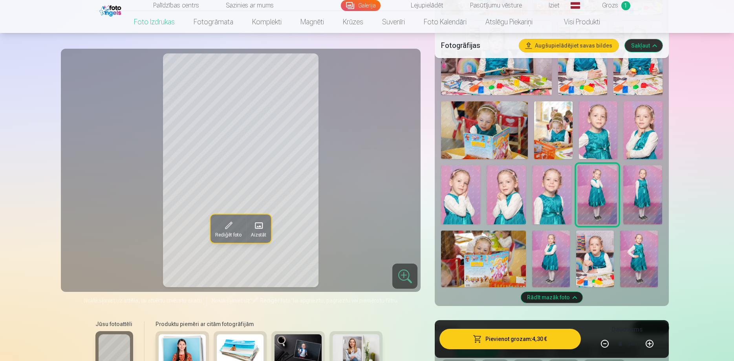
click at [638, 245] on img at bounding box center [639, 259] width 38 height 57
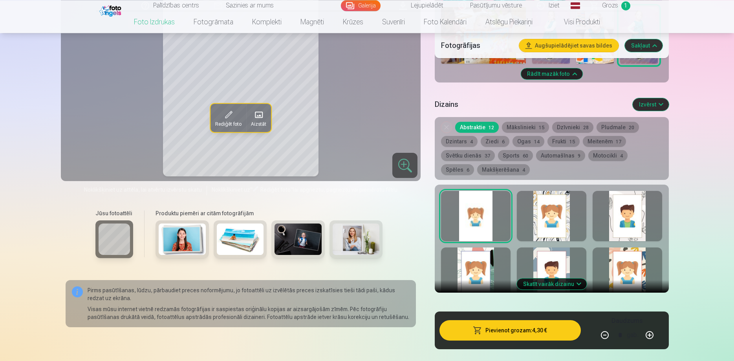
scroll to position [881, 0]
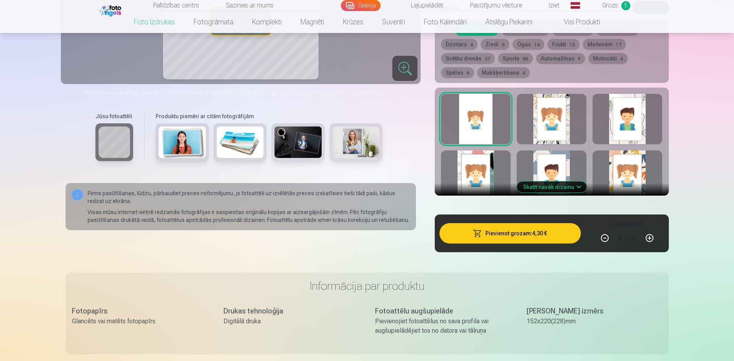
click at [561, 191] on button "Skatīt vairāk dizainu" at bounding box center [552, 186] width 70 height 11
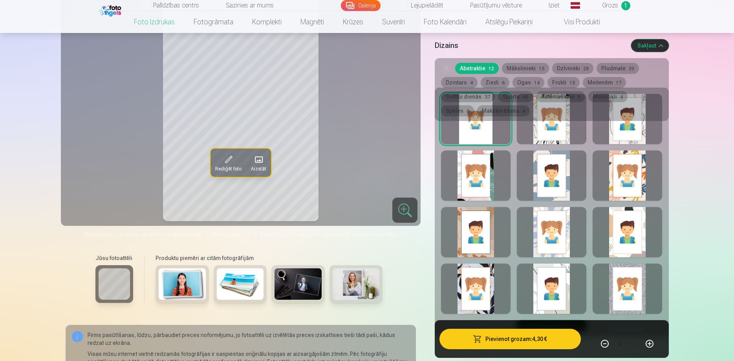
click at [570, 290] on div at bounding box center [552, 289] width 70 height 50
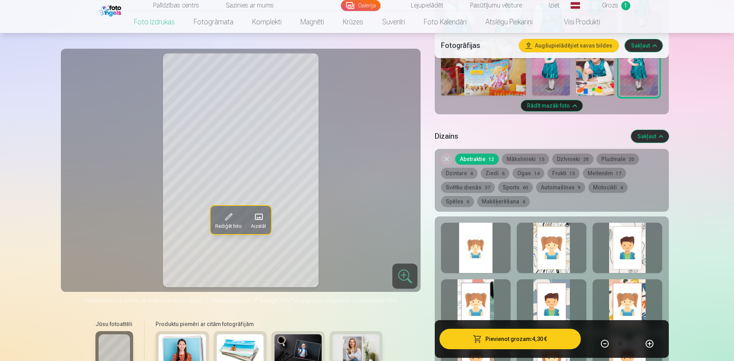
scroll to position [721, 0]
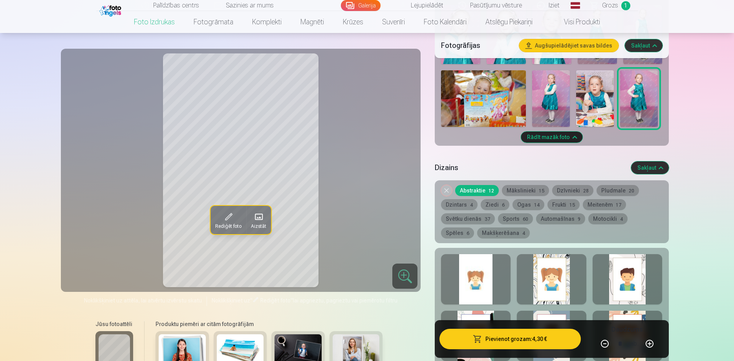
click at [481, 291] on div at bounding box center [476, 279] width 70 height 50
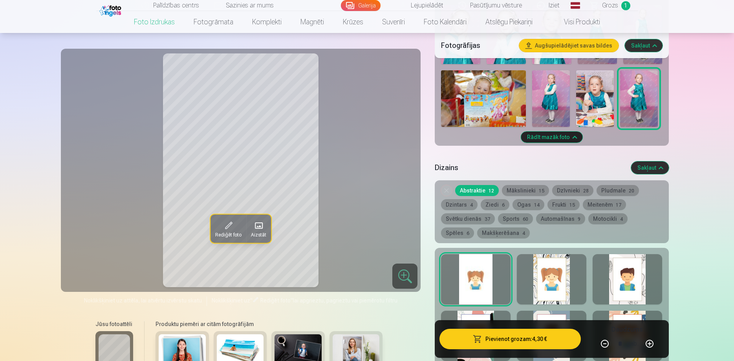
click at [500, 343] on button "Pievienot grozam : 4,30 €" at bounding box center [510, 339] width 141 height 20
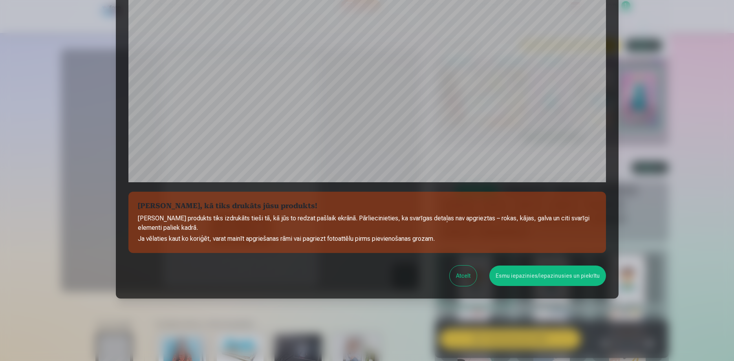
scroll to position [205, 0]
click at [540, 278] on button "Esmu iepazinies/iepazinusies un piekrītu" at bounding box center [547, 275] width 117 height 20
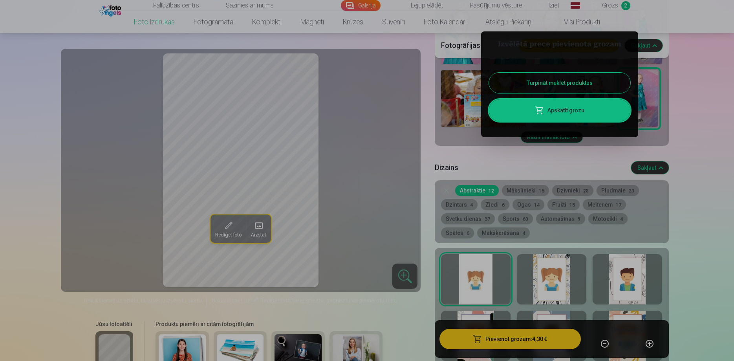
click at [550, 85] on button "Turpināt meklēt produktus" at bounding box center [559, 83] width 141 height 20
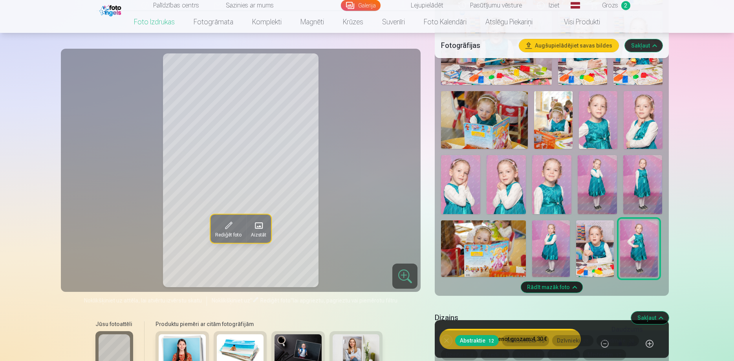
scroll to position [561, 0]
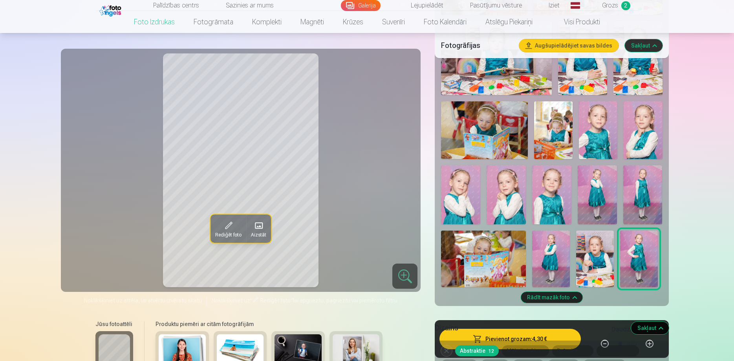
click at [592, 202] on img at bounding box center [597, 194] width 39 height 59
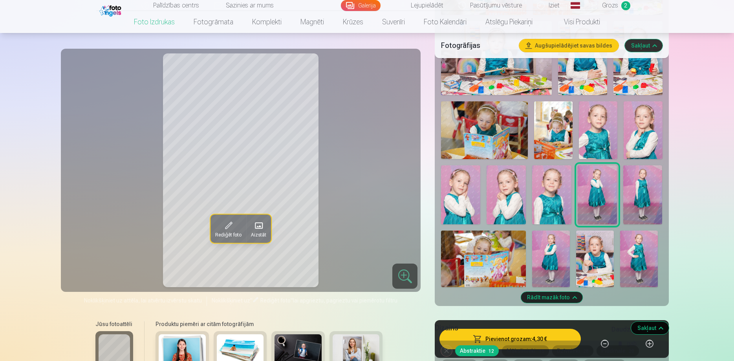
click at [510, 206] on img at bounding box center [506, 194] width 39 height 59
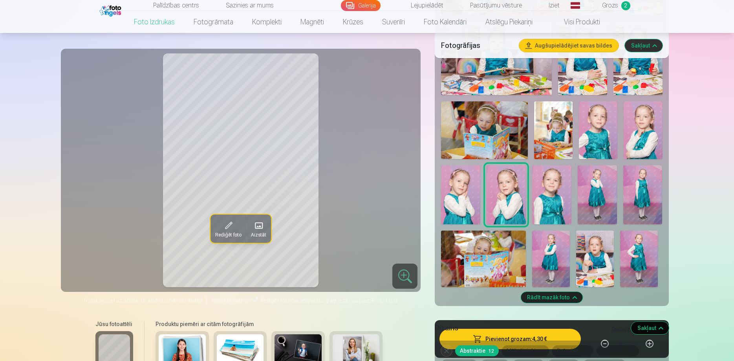
click at [602, 189] on img at bounding box center [597, 194] width 39 height 59
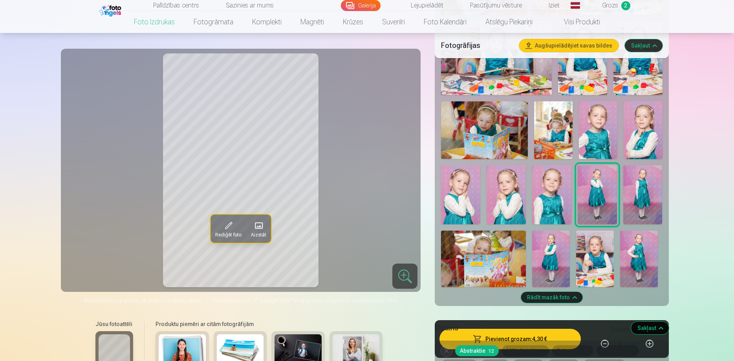
click at [560, 202] on img at bounding box center [551, 194] width 39 height 59
click at [579, 202] on div at bounding box center [551, 13] width 227 height 554
click at [550, 253] on img at bounding box center [551, 259] width 38 height 57
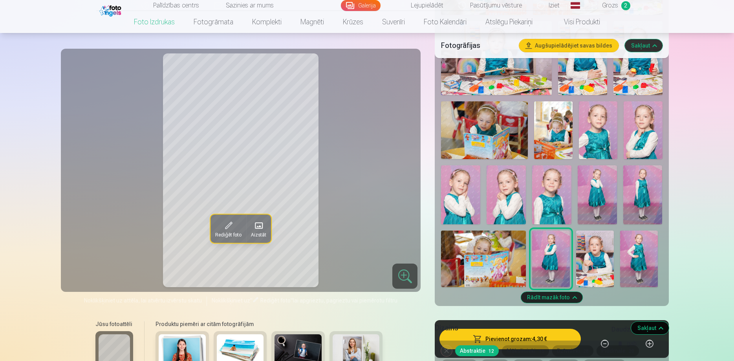
click at [467, 198] on img at bounding box center [460, 194] width 39 height 59
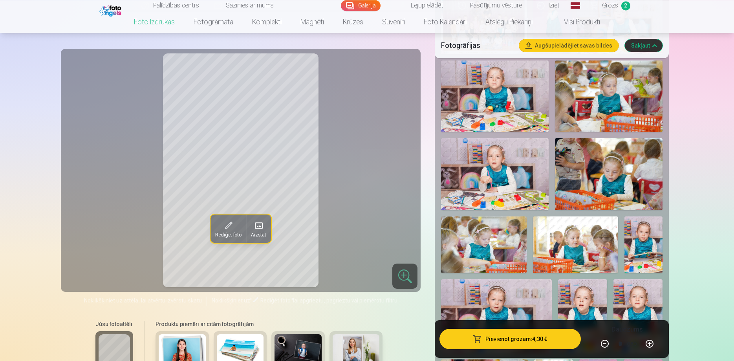
scroll to position [321, 0]
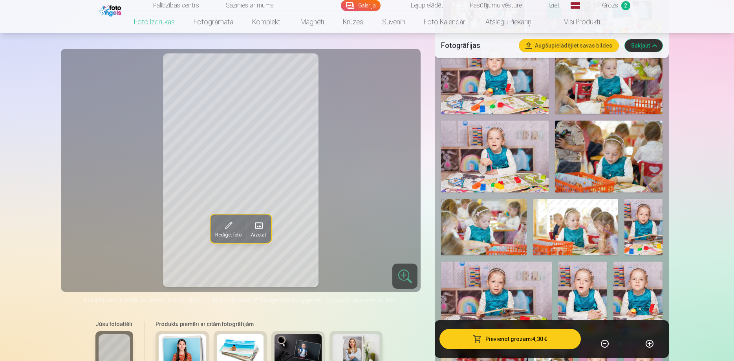
click at [489, 344] on button "Pievienot grozam : 4,30 €" at bounding box center [510, 339] width 141 height 20
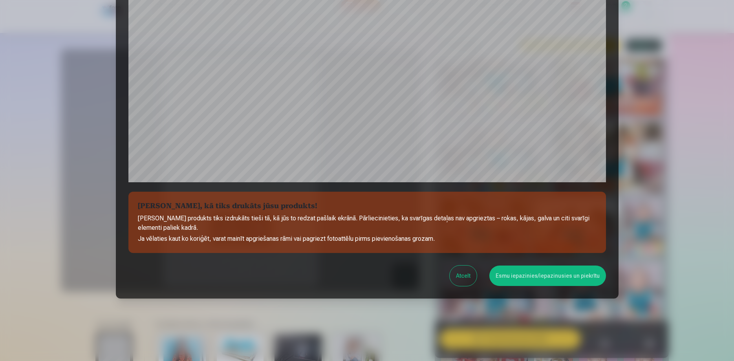
scroll to position [205, 0]
click at [529, 276] on button "Esmu iepazinies/iepazinusies un piekrītu" at bounding box center [547, 275] width 117 height 20
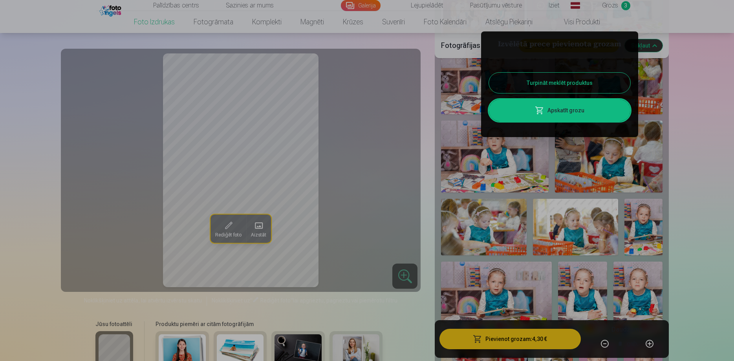
click at [542, 81] on button "Turpināt meklēt produktus" at bounding box center [559, 83] width 141 height 20
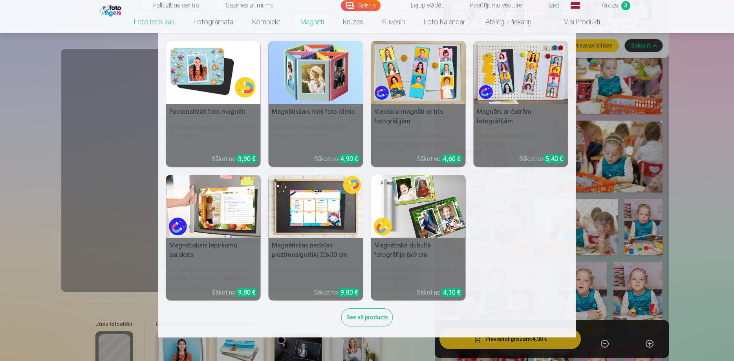
click at [421, 88] on img at bounding box center [418, 72] width 95 height 63
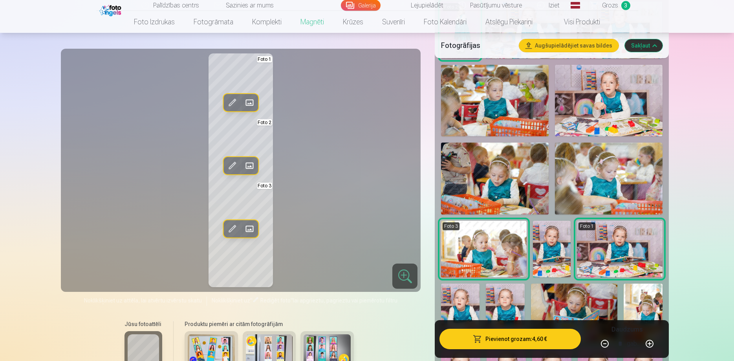
scroll to position [240, 0]
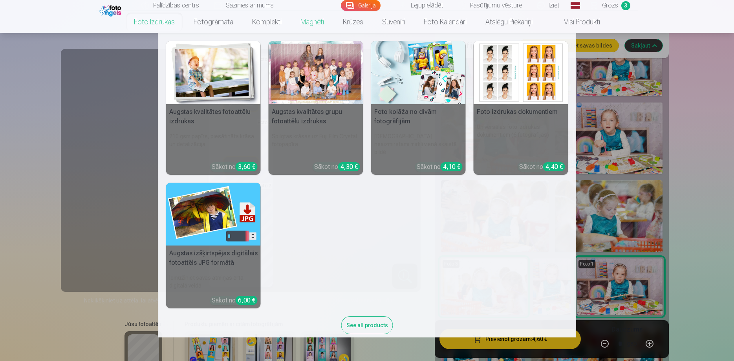
click at [149, 23] on link "Foto izdrukas" at bounding box center [155, 22] width 60 height 22
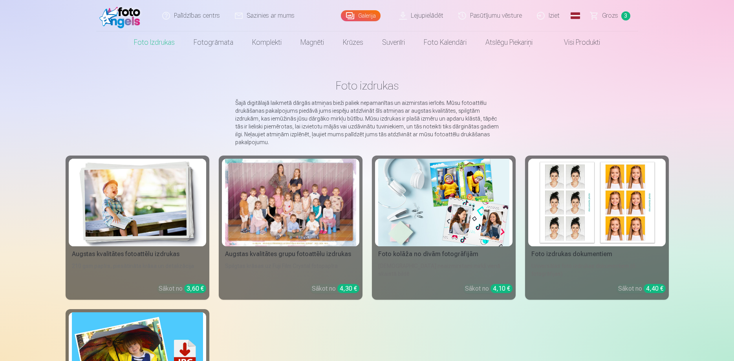
click at [486, 16] on link "Pasūtījumu vēsture" at bounding box center [490, 15] width 79 height 31
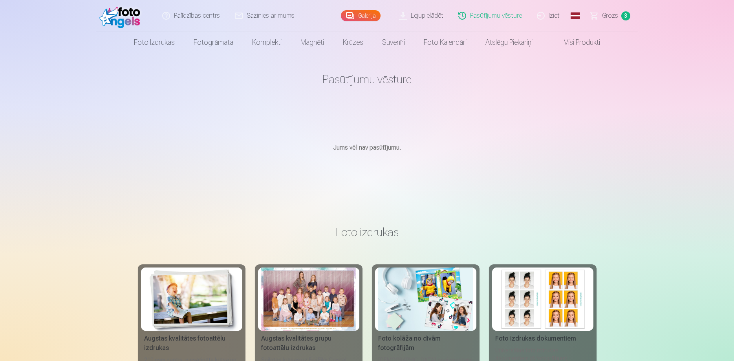
click at [360, 16] on link "Galerija" at bounding box center [361, 15] width 40 height 11
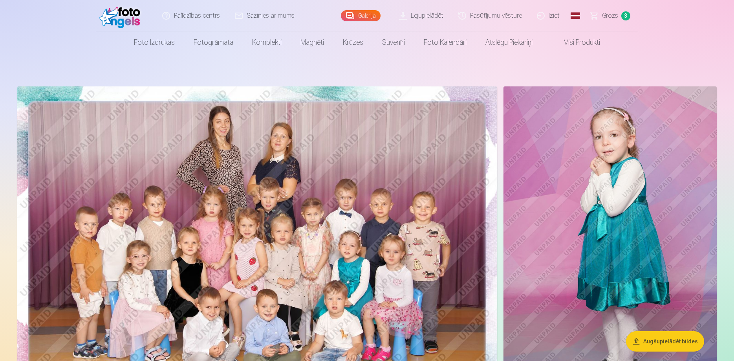
click at [79, 98] on img at bounding box center [257, 246] width 480 height 320
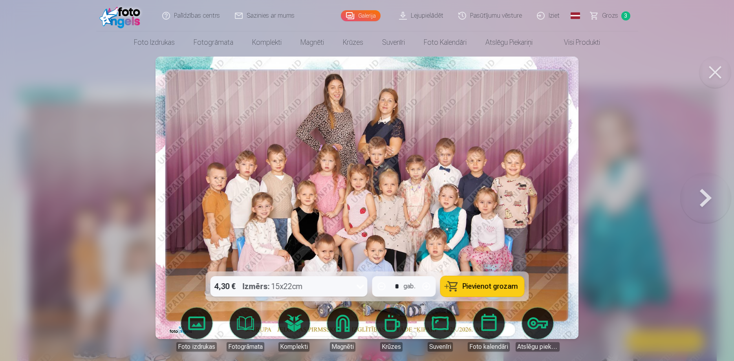
click at [712, 200] on button at bounding box center [706, 198] width 50 height 132
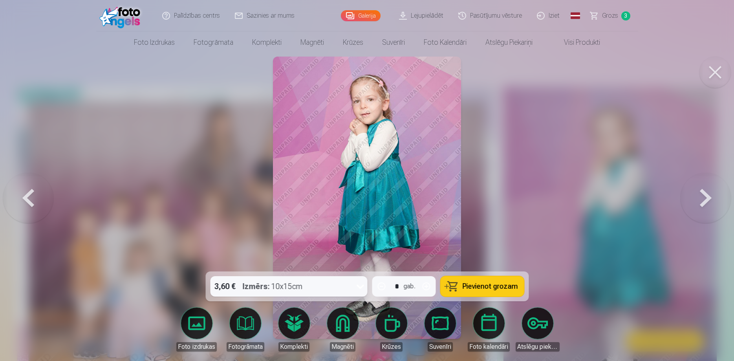
click at [703, 207] on button at bounding box center [706, 198] width 50 height 132
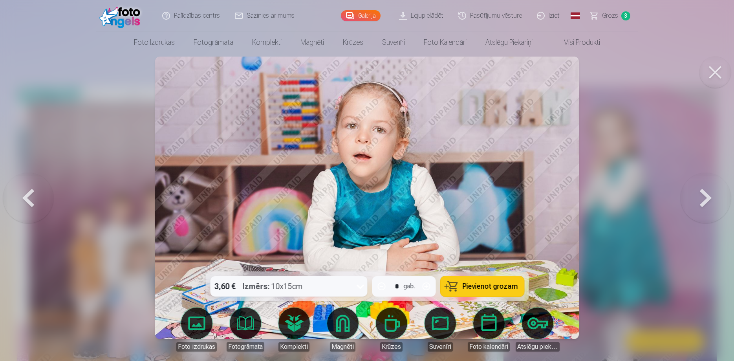
click at [713, 203] on button at bounding box center [706, 198] width 50 height 132
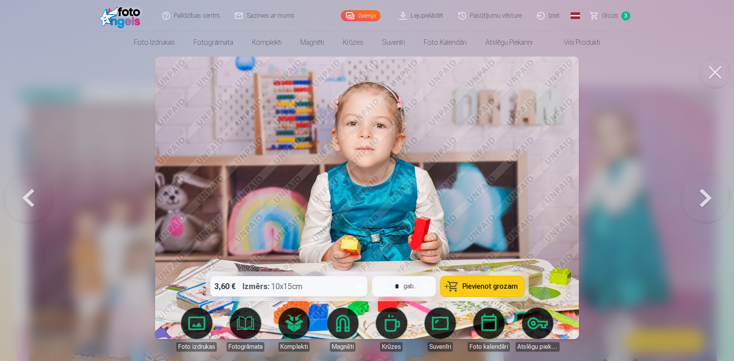
click at [703, 205] on button at bounding box center [706, 198] width 50 height 132
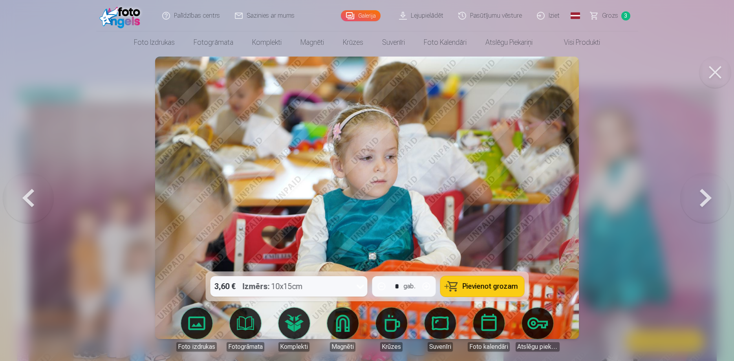
click at [696, 208] on button at bounding box center [706, 198] width 50 height 132
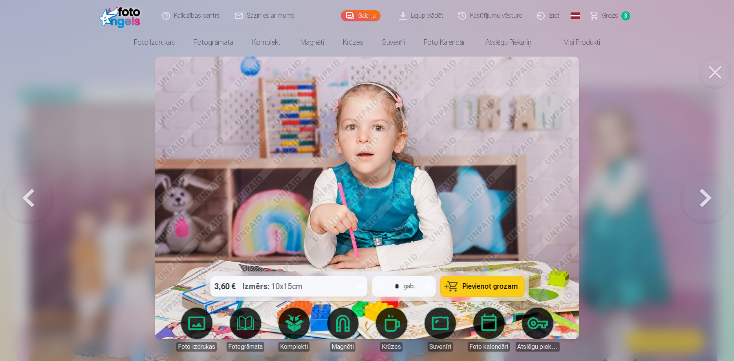
click at [696, 195] on button at bounding box center [706, 198] width 50 height 132
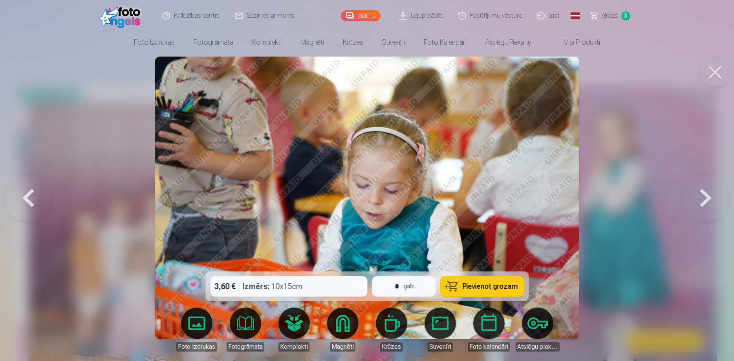
click at [698, 195] on button at bounding box center [706, 198] width 50 height 132
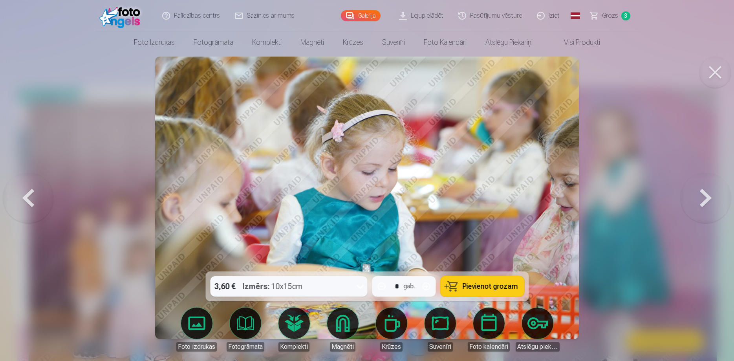
click at [703, 195] on button at bounding box center [706, 198] width 50 height 132
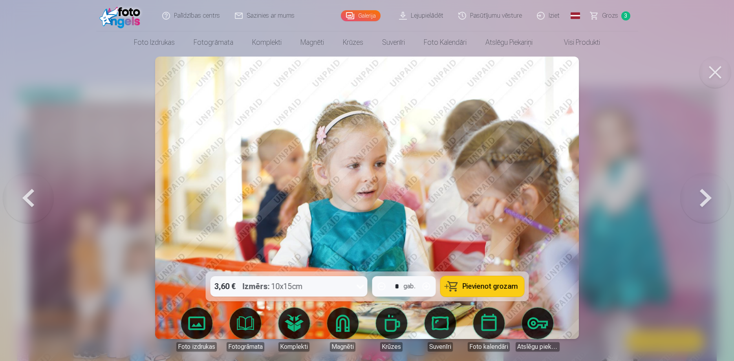
click at [706, 200] on button at bounding box center [706, 198] width 50 height 132
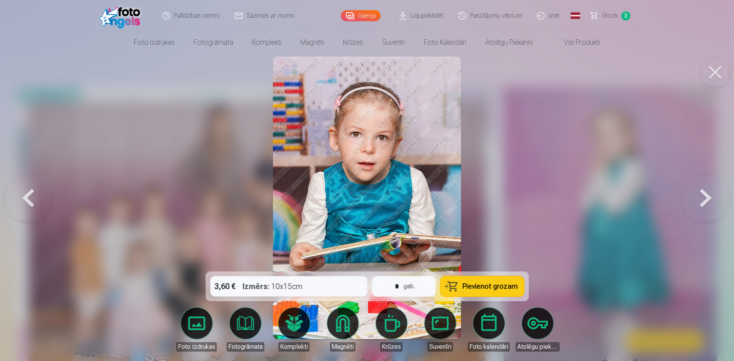
click at [706, 209] on button at bounding box center [706, 198] width 50 height 132
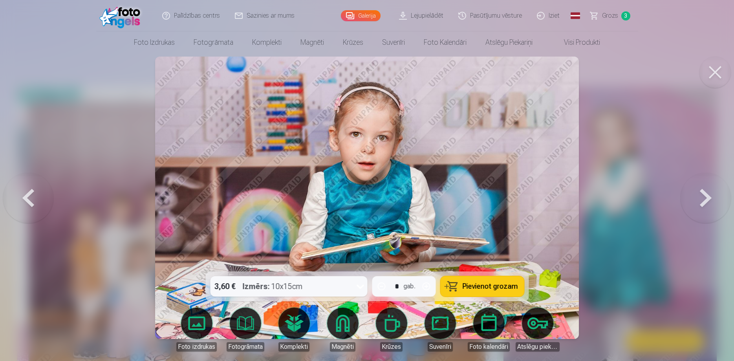
click at [699, 200] on button at bounding box center [706, 198] width 50 height 132
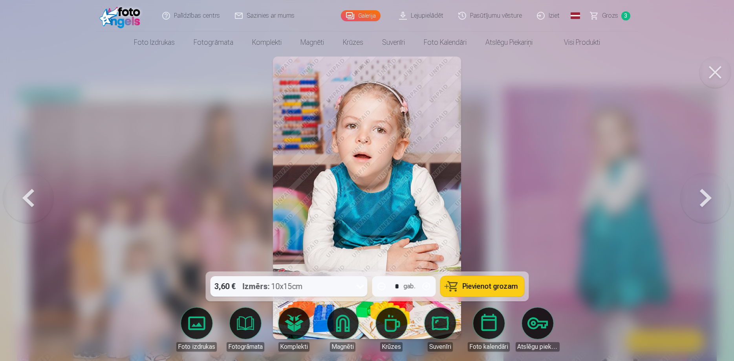
click at [702, 204] on button at bounding box center [706, 198] width 50 height 132
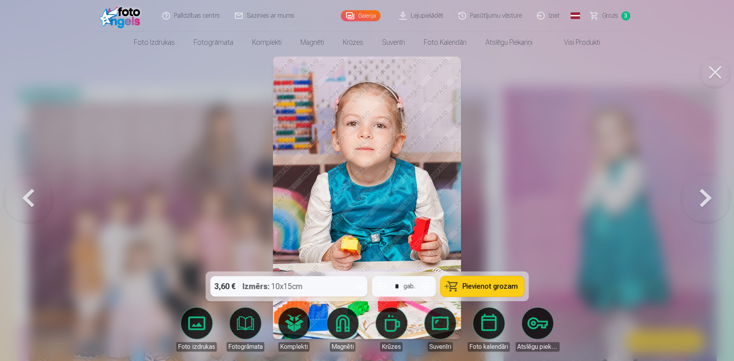
click at [700, 205] on button at bounding box center [706, 198] width 50 height 132
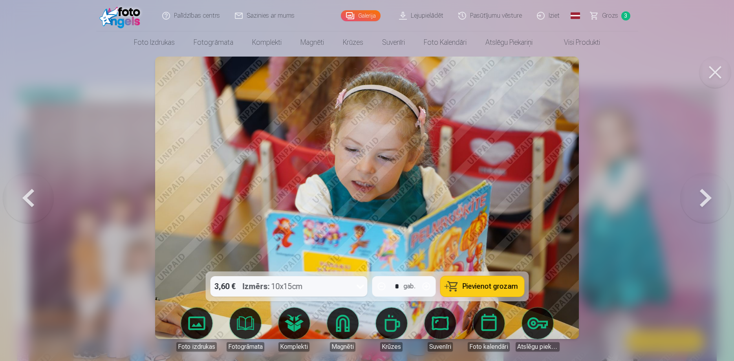
click at [698, 205] on button at bounding box center [706, 198] width 50 height 132
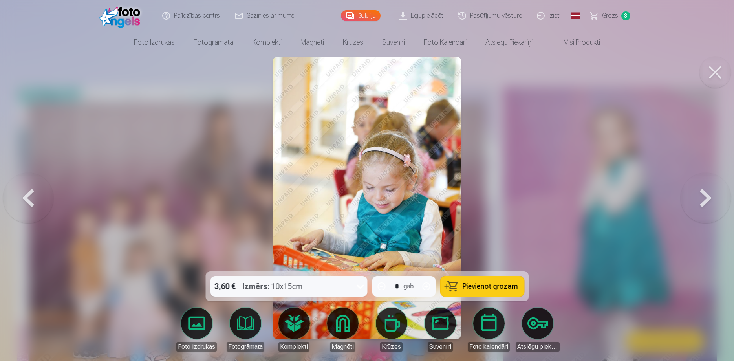
click at [703, 193] on button at bounding box center [706, 198] width 50 height 132
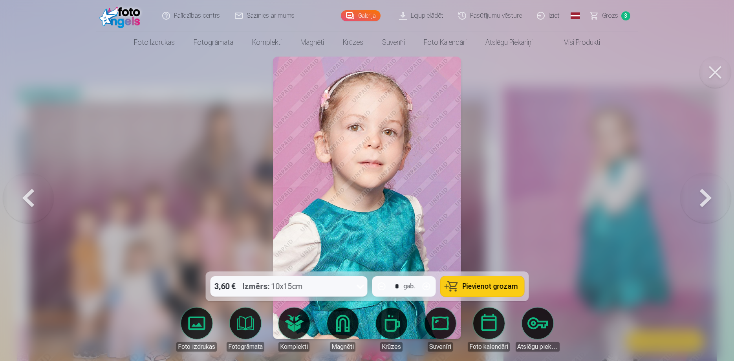
click at [697, 202] on button at bounding box center [706, 198] width 50 height 132
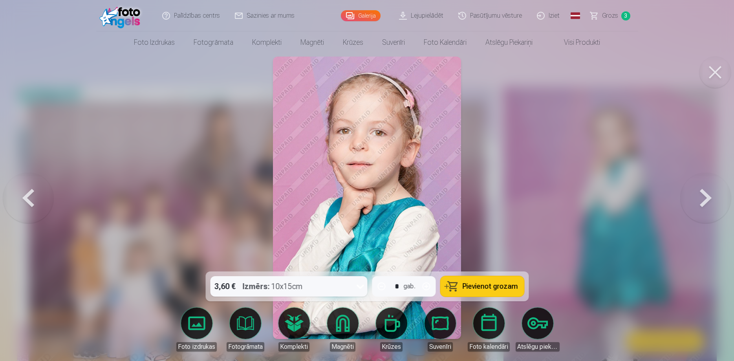
click at [702, 210] on button at bounding box center [706, 198] width 50 height 132
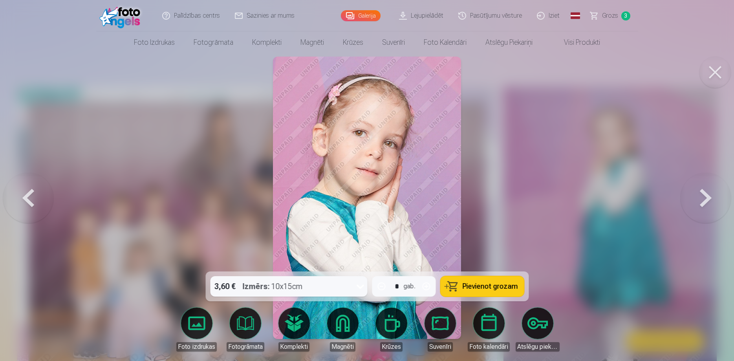
click at [707, 198] on button at bounding box center [706, 198] width 50 height 132
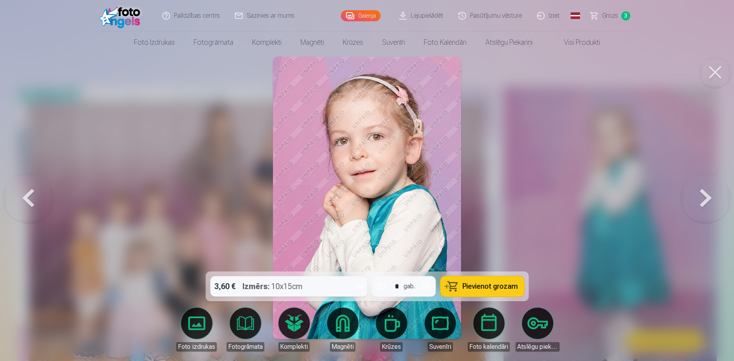
click at [696, 201] on button at bounding box center [706, 198] width 50 height 132
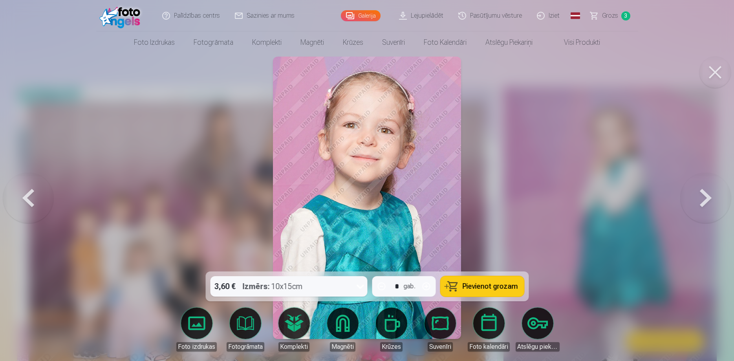
click at [696, 204] on button at bounding box center [706, 198] width 50 height 132
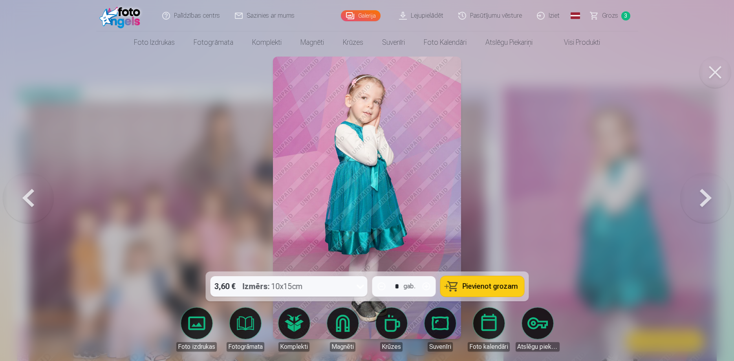
click at [709, 211] on button at bounding box center [706, 198] width 50 height 132
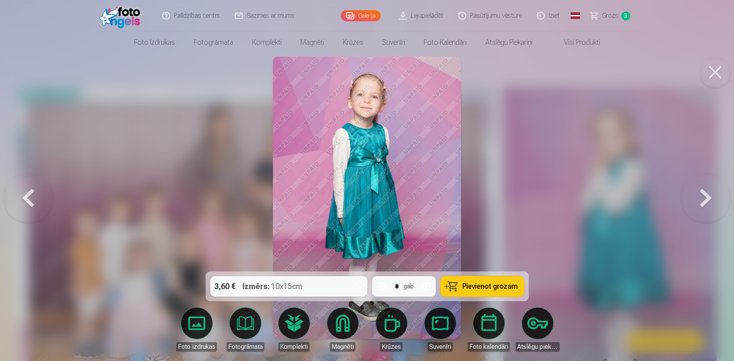
click at [703, 207] on button at bounding box center [706, 198] width 50 height 132
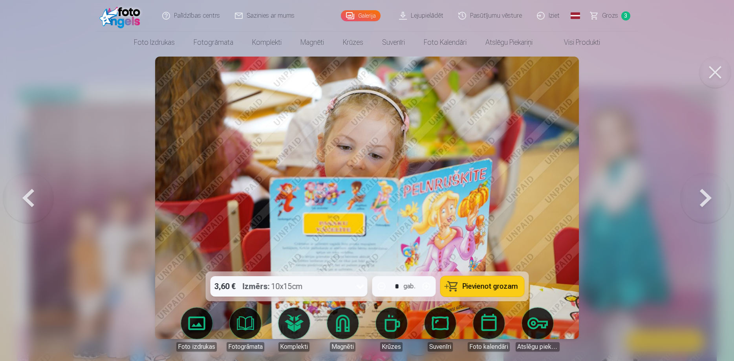
click at [707, 198] on button at bounding box center [706, 198] width 50 height 132
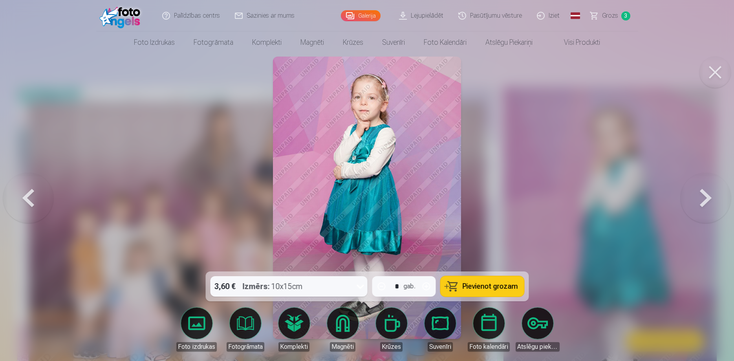
click at [708, 205] on button at bounding box center [706, 198] width 50 height 132
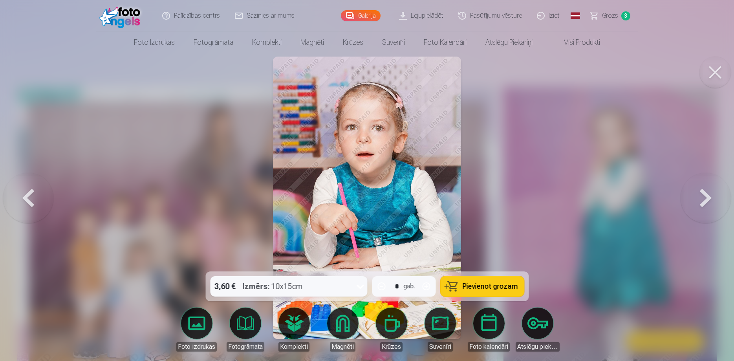
click at [711, 200] on button at bounding box center [706, 198] width 50 height 132
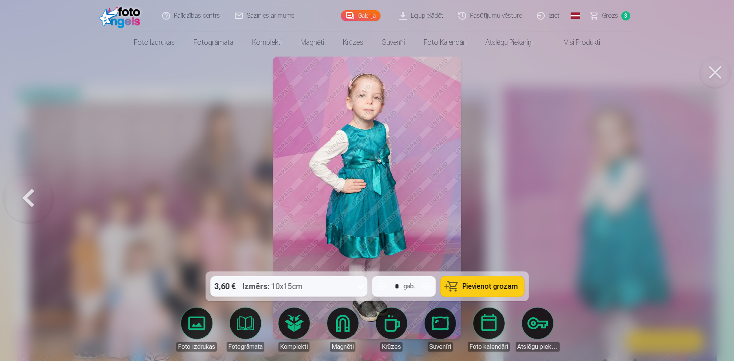
click at [723, 74] on button at bounding box center [715, 72] width 31 height 31
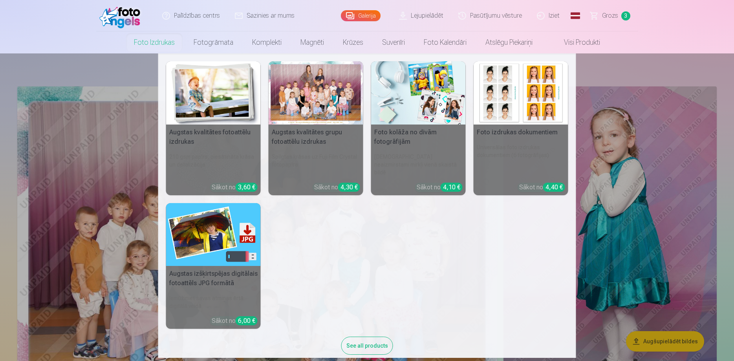
click at [147, 42] on link "Foto izdrukas" at bounding box center [155, 42] width 60 height 22
